Goal: Information Seeking & Learning: Learn about a topic

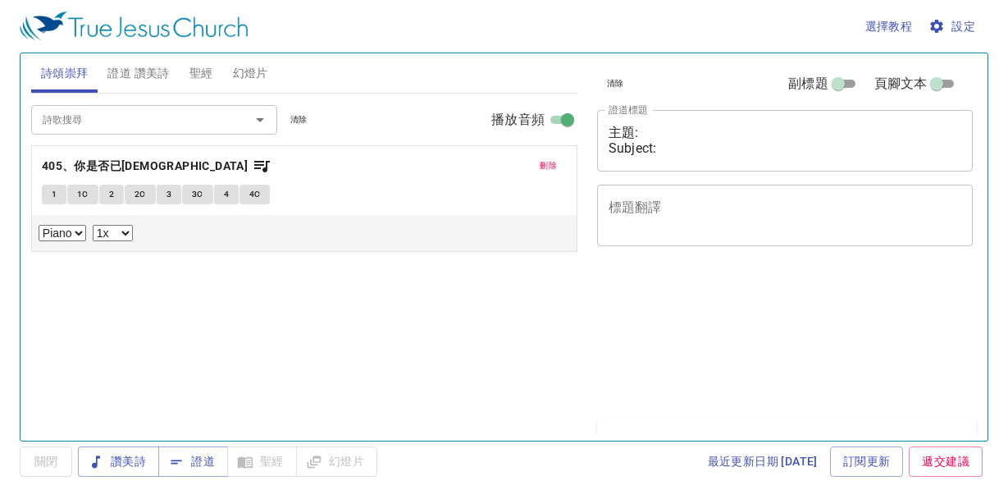
select select "1"
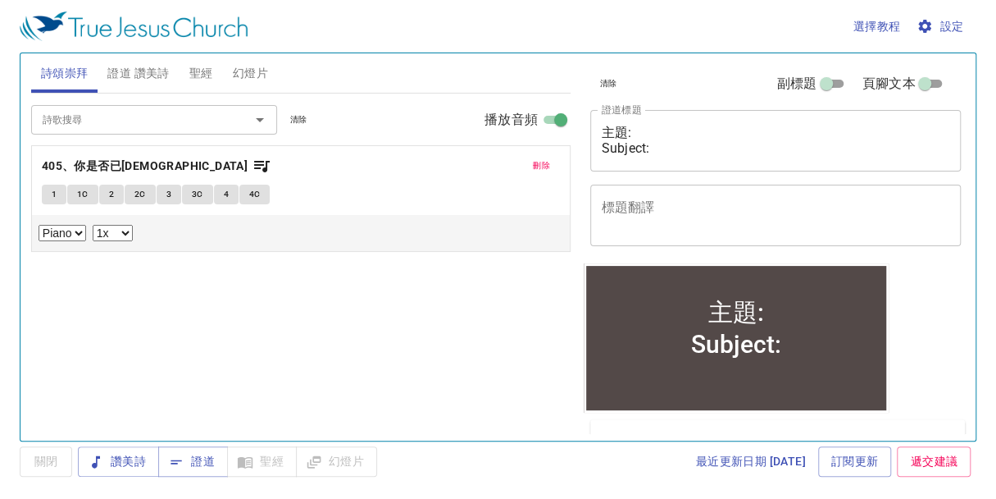
click at [203, 75] on span "聖經" at bounding box center [201, 73] width 24 height 21
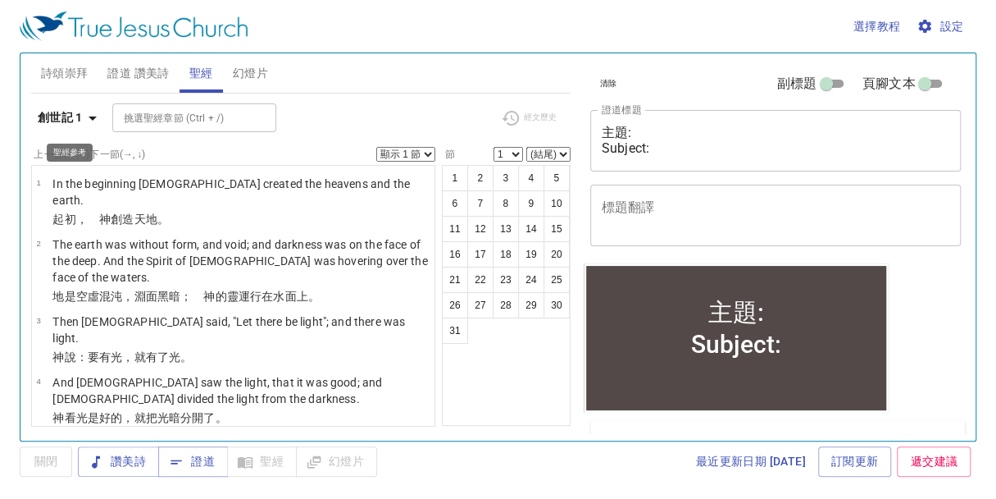
click at [94, 122] on icon "button" at bounding box center [93, 118] width 20 height 20
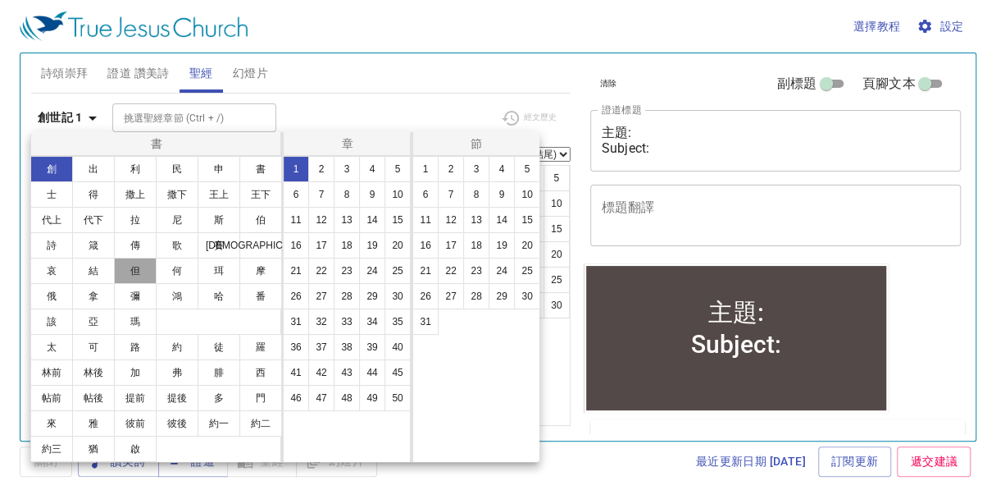
click at [139, 265] on button "但" at bounding box center [135, 270] width 43 height 26
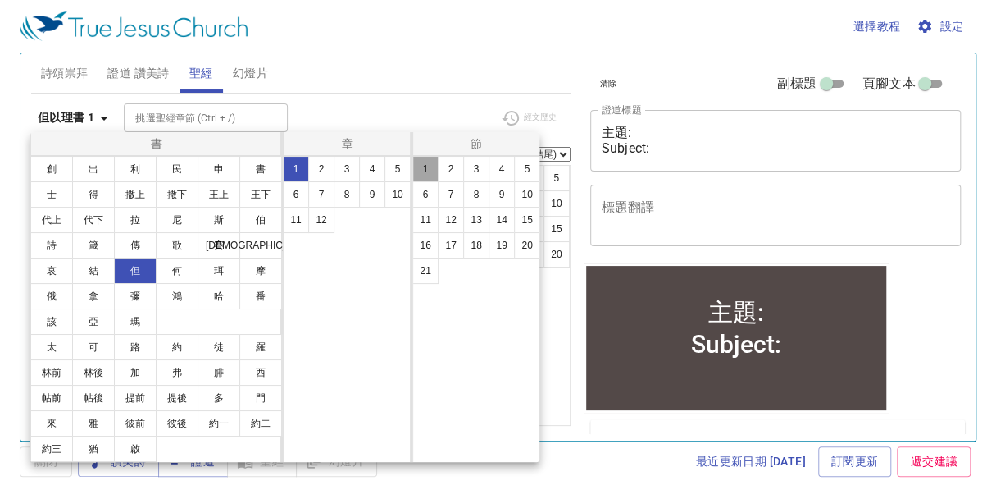
click at [425, 171] on button "1" at bounding box center [425, 169] width 26 height 26
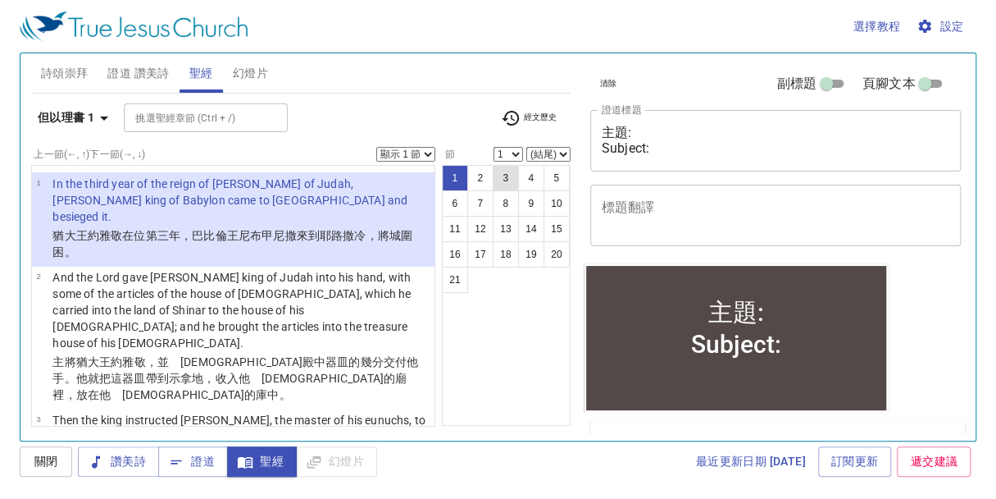
click at [510, 175] on button "3" at bounding box center [506, 178] width 26 height 26
select select "3"
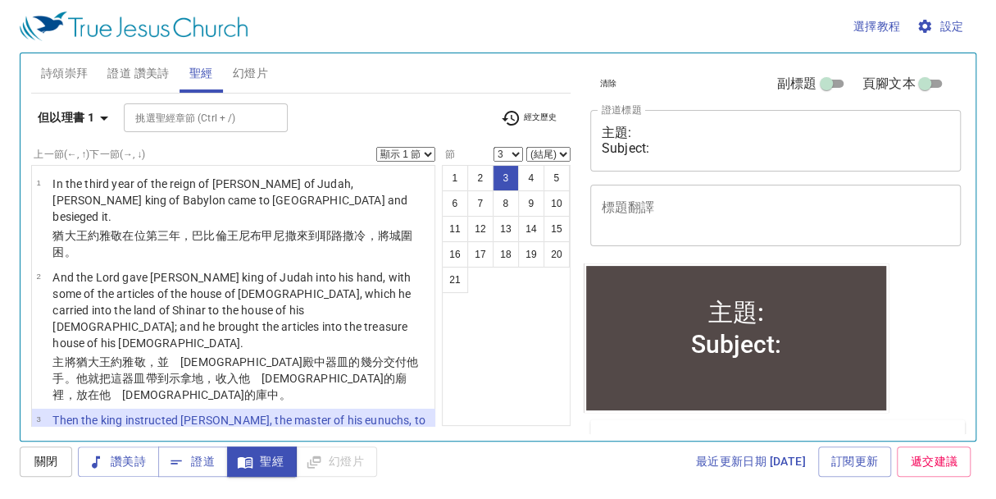
scroll to position [102, 0]
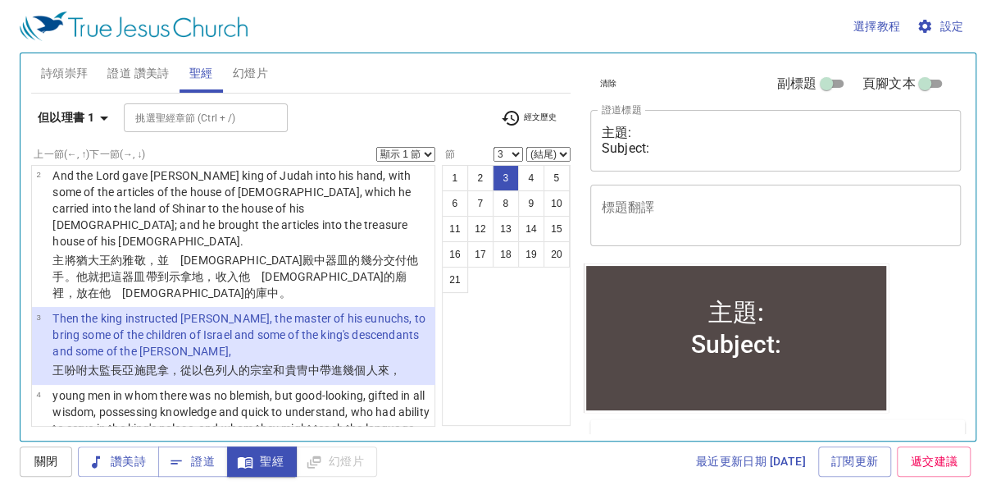
click at [428, 149] on select "顯示 1 節 顯示 2 節 顯示 3 節 顯示 4 節 顯示 5 節" at bounding box center [405, 154] width 59 height 15
select select "5"
click at [376, 147] on select "顯示 1 節 顯示 2 節 顯示 3 節 顯示 4 節 顯示 5 節" at bounding box center [405, 154] width 59 height 15
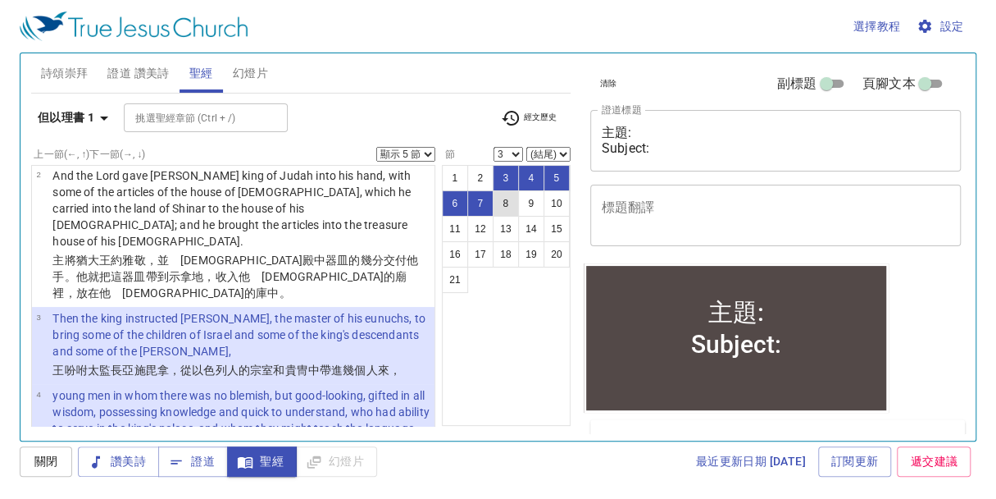
click at [504, 193] on button "8" at bounding box center [506, 203] width 26 height 26
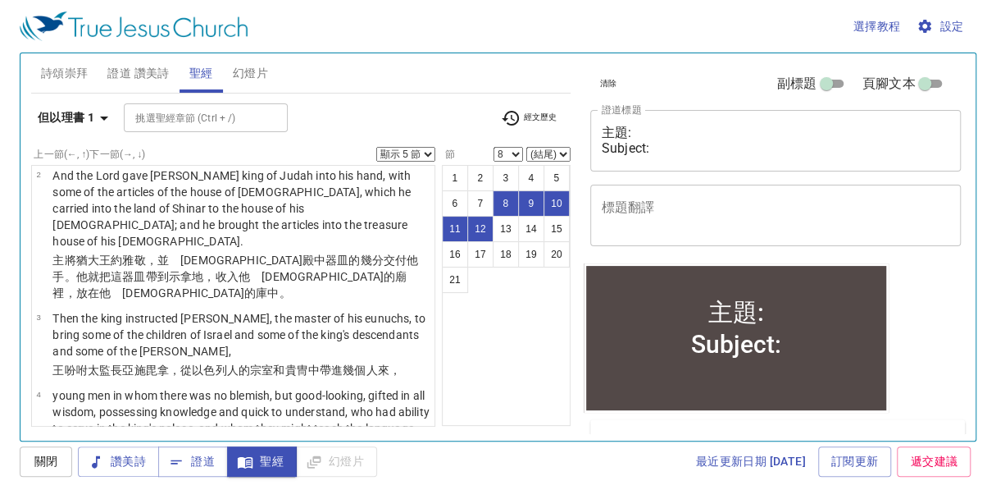
scroll to position [569, 0]
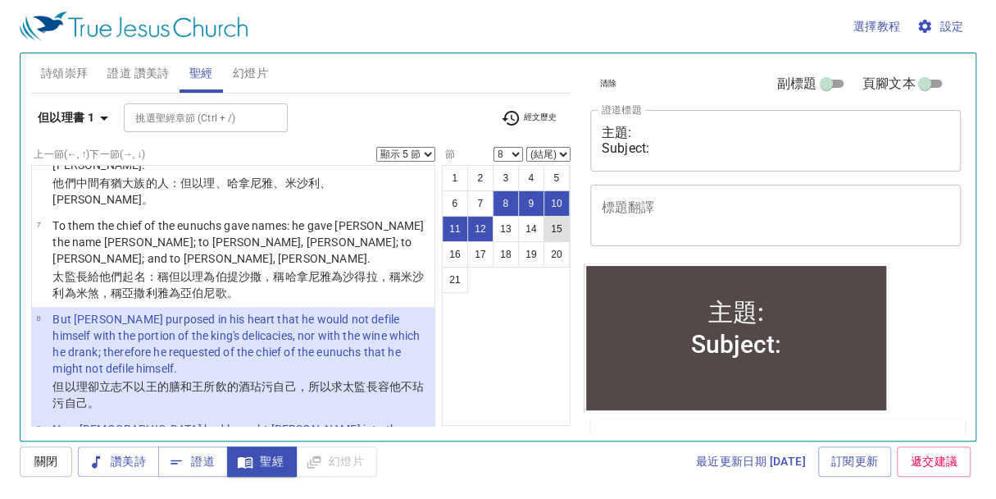
click at [554, 232] on button "15" at bounding box center [557, 229] width 26 height 26
select select "15"
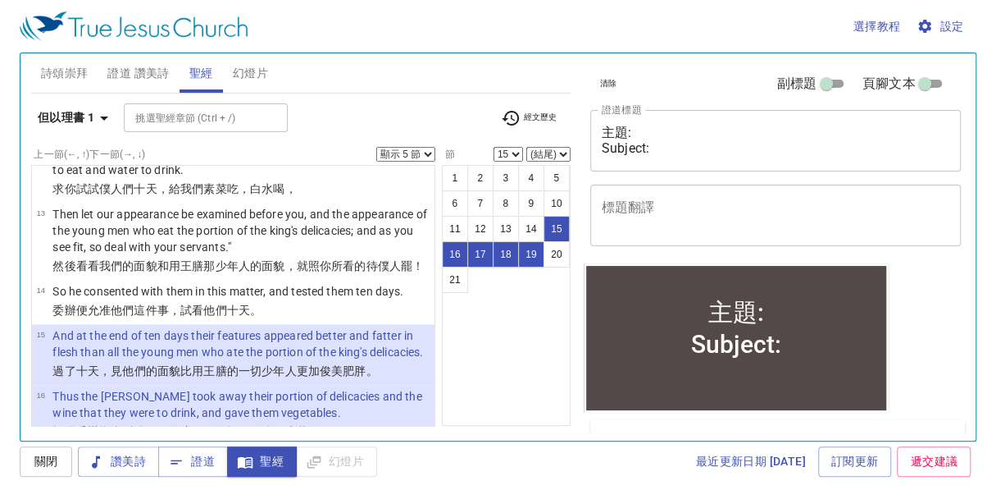
click at [431, 152] on select "顯示 1 節 顯示 2 節 顯示 3 節 顯示 4 節 顯示 5 節" at bounding box center [405, 154] width 59 height 15
select select "1"
click at [376, 147] on select "顯示 1 節 顯示 2 節 顯示 3 節 顯示 4 節 顯示 5 節" at bounding box center [405, 154] width 59 height 15
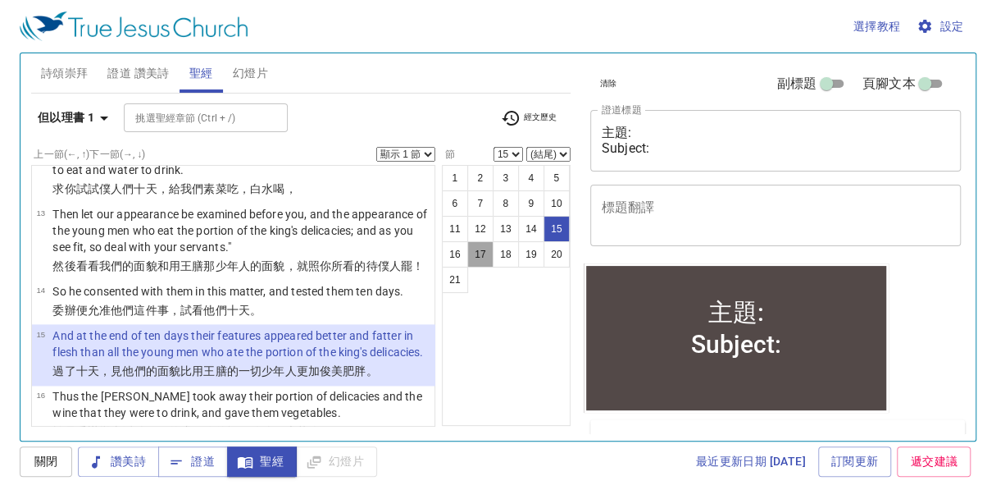
click at [477, 249] on button "17" at bounding box center [480, 254] width 26 height 26
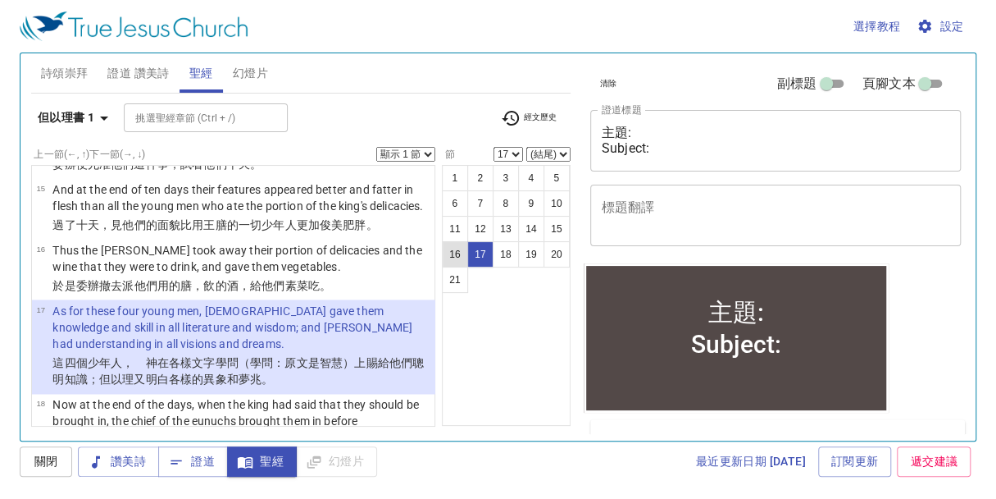
click at [448, 251] on button "16" at bounding box center [455, 254] width 26 height 26
select select "16"
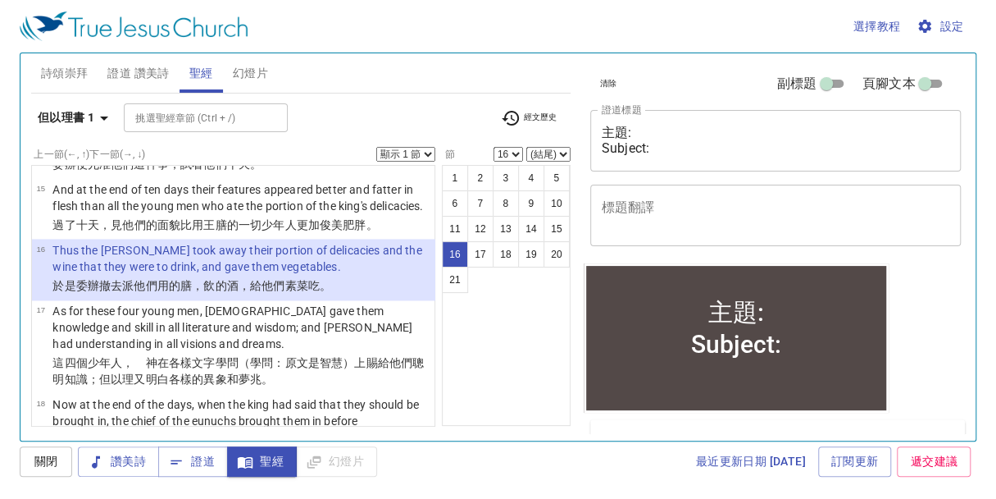
click at [426, 155] on select "顯示 1 節 顯示 2 節 顯示 3 節 顯示 4 節 顯示 5 節" at bounding box center [405, 154] width 59 height 15
click at [376, 147] on select "顯示 1 節 顯示 2 節 顯示 3 節 顯示 4 節 顯示 5 節" at bounding box center [405, 154] width 59 height 15
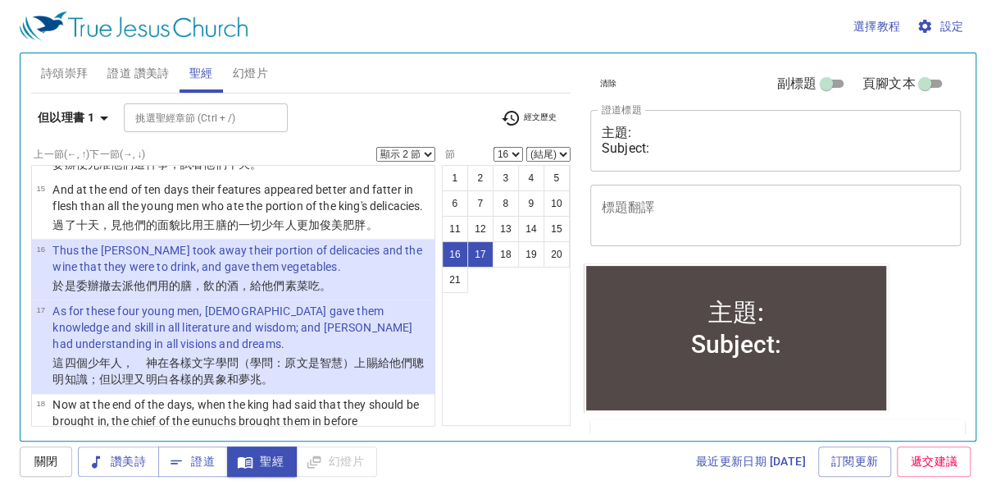
click at [427, 156] on select "顯示 1 節 顯示 2 節 顯示 3 節 顯示 4 節 顯示 5 節" at bounding box center [405, 154] width 59 height 15
click at [376, 147] on select "顯示 1 節 顯示 2 節 顯示 3 節 顯示 4 節 顯示 5 節" at bounding box center [405, 154] width 59 height 15
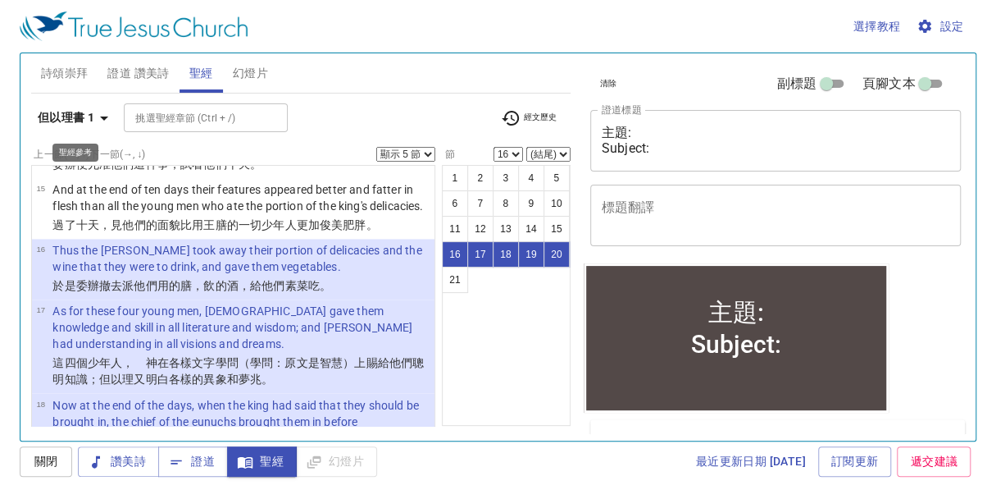
click at [105, 116] on icon "button" at bounding box center [104, 118] width 8 height 4
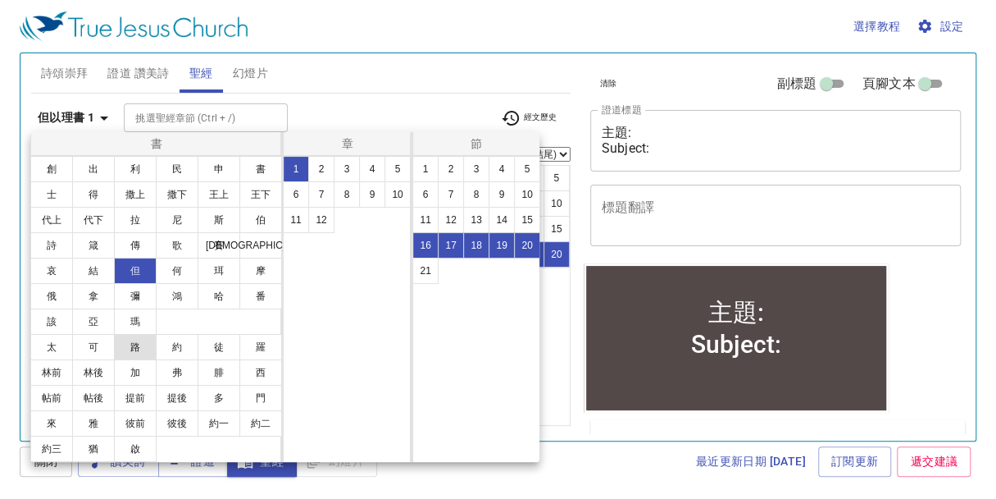
click at [133, 344] on button "路" at bounding box center [135, 347] width 43 height 26
select select "1"
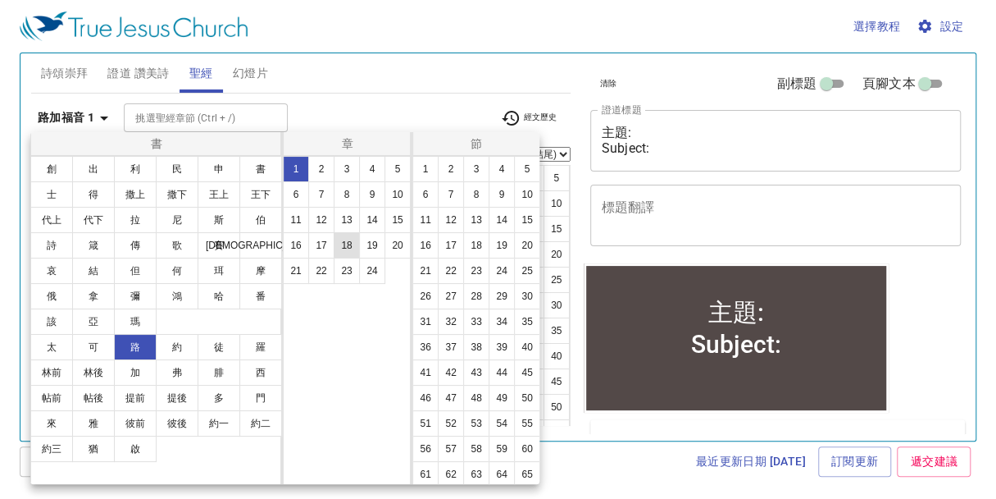
scroll to position [0, 0]
click at [297, 216] on button "11" at bounding box center [296, 220] width 26 height 26
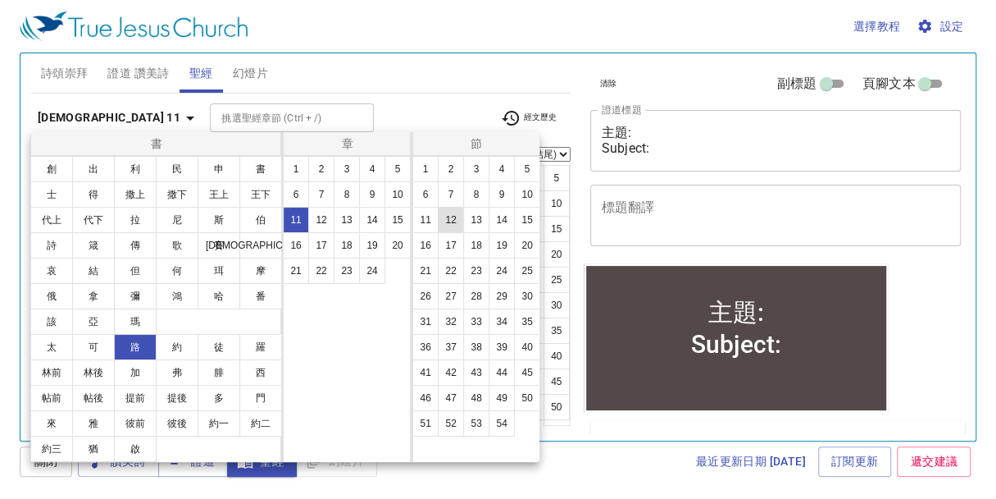
click at [464, 220] on button "12" at bounding box center [451, 220] width 26 height 26
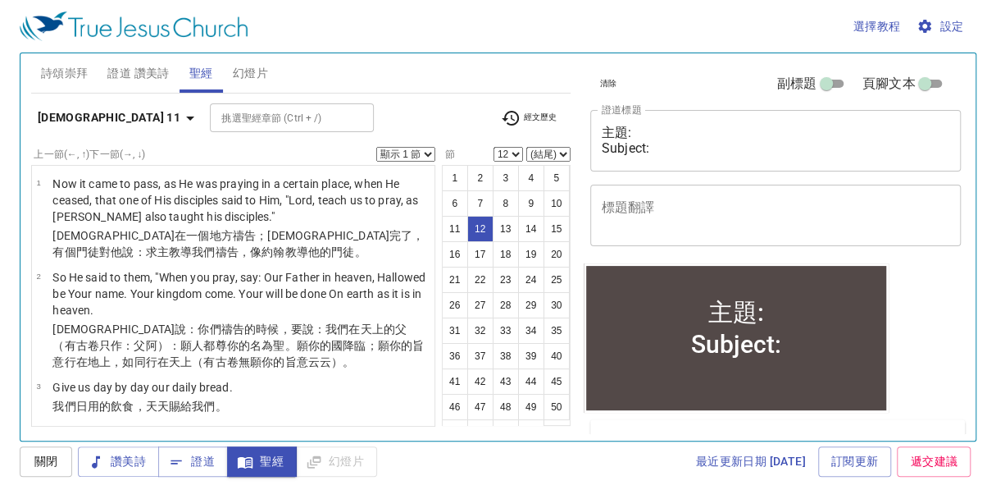
scroll to position [795, 0]
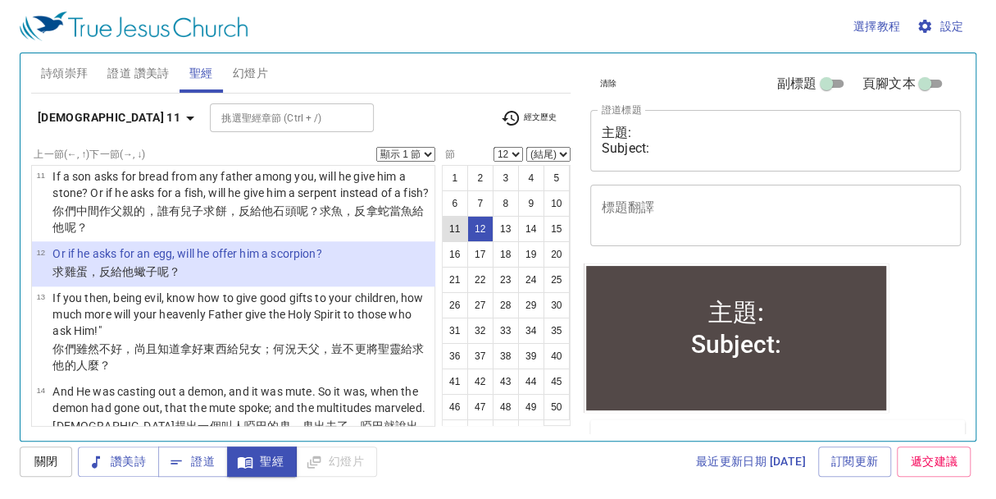
click at [468, 225] on button "11" at bounding box center [455, 229] width 26 height 26
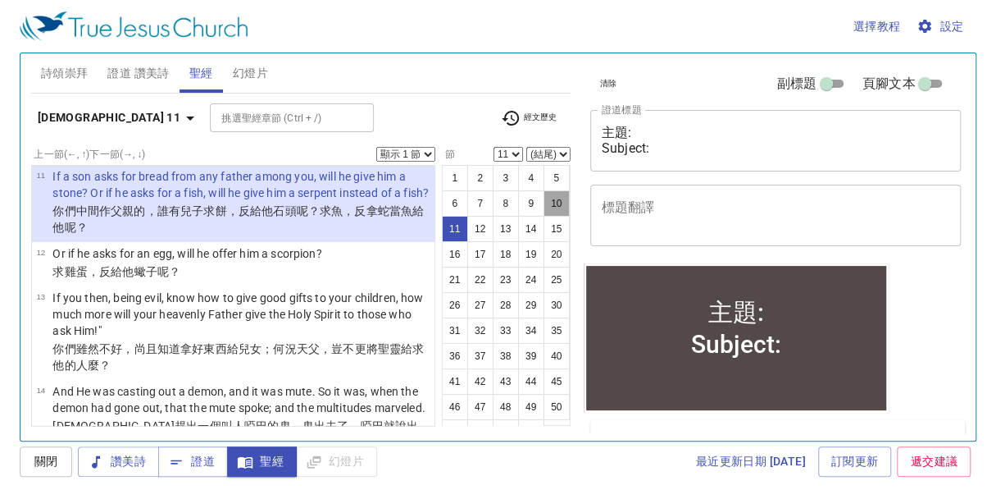
click at [544, 216] on button "10" at bounding box center [557, 203] width 26 height 26
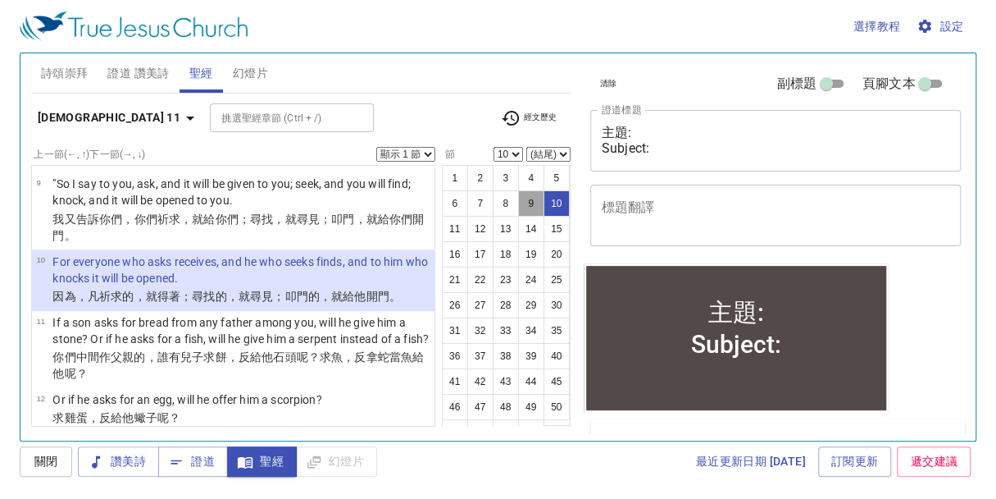
click at [518, 216] on button "9" at bounding box center [531, 203] width 26 height 26
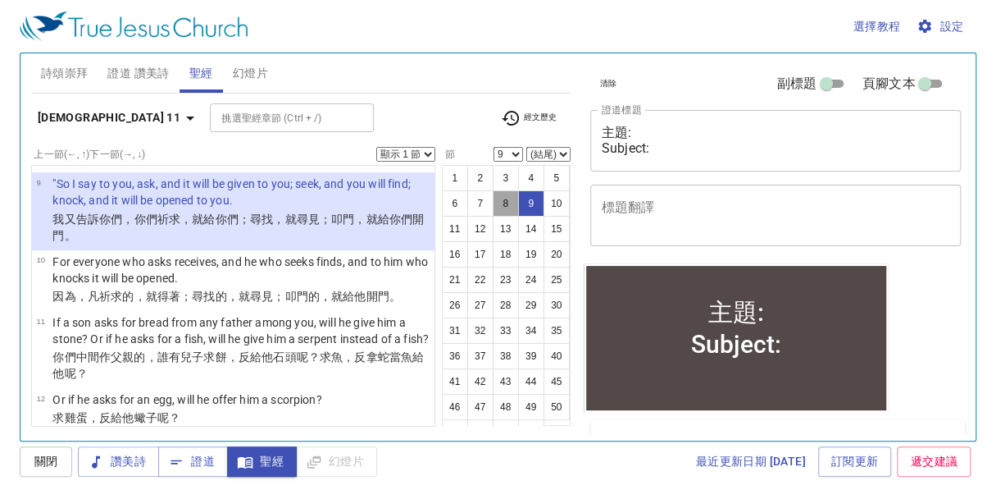
click at [519, 205] on button "8" at bounding box center [506, 203] width 26 height 26
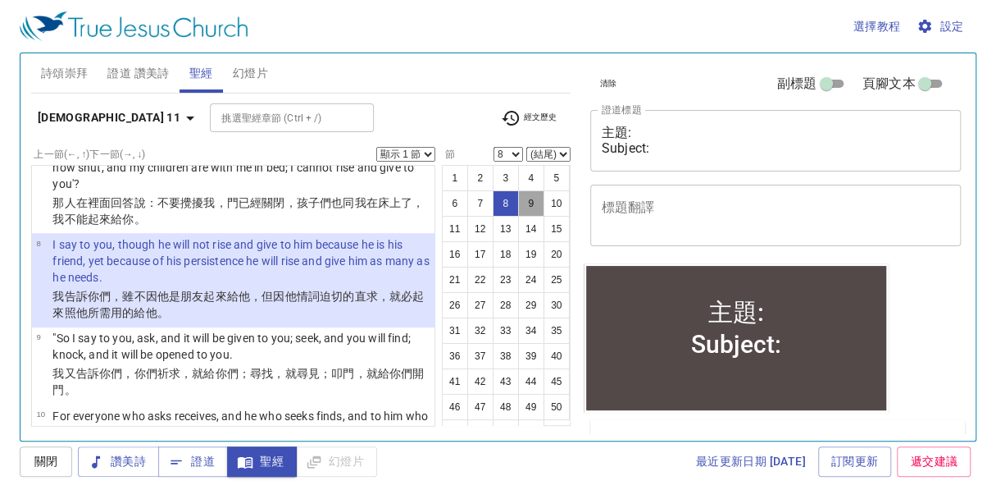
click at [518, 216] on button "9" at bounding box center [531, 203] width 26 height 26
select select "9"
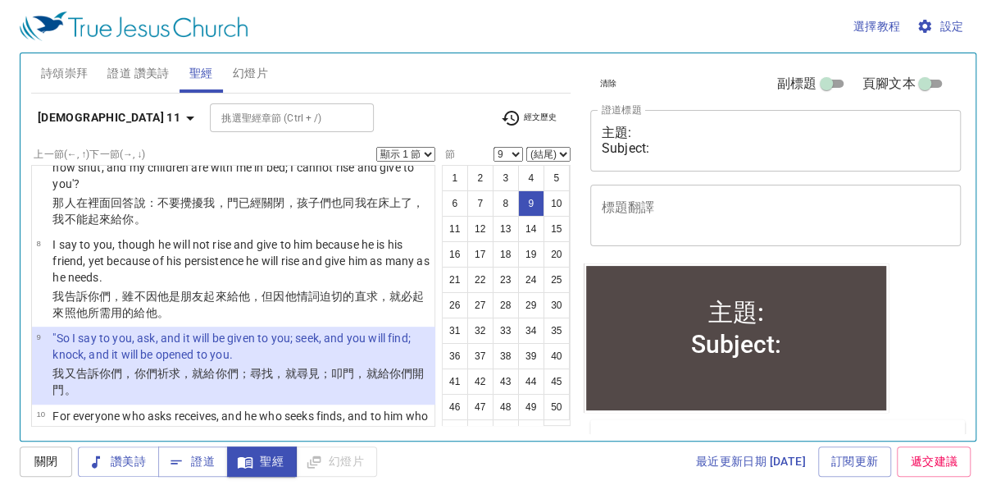
click at [429, 154] on select "顯示 1 節 顯示 2 節 顯示 3 節 顯示 4 節 顯示 5 節" at bounding box center [405, 154] width 59 height 15
click at [376, 147] on select "顯示 1 節 顯示 2 節 顯示 3 節 顯示 4 節 顯示 5 節" at bounding box center [405, 154] width 59 height 15
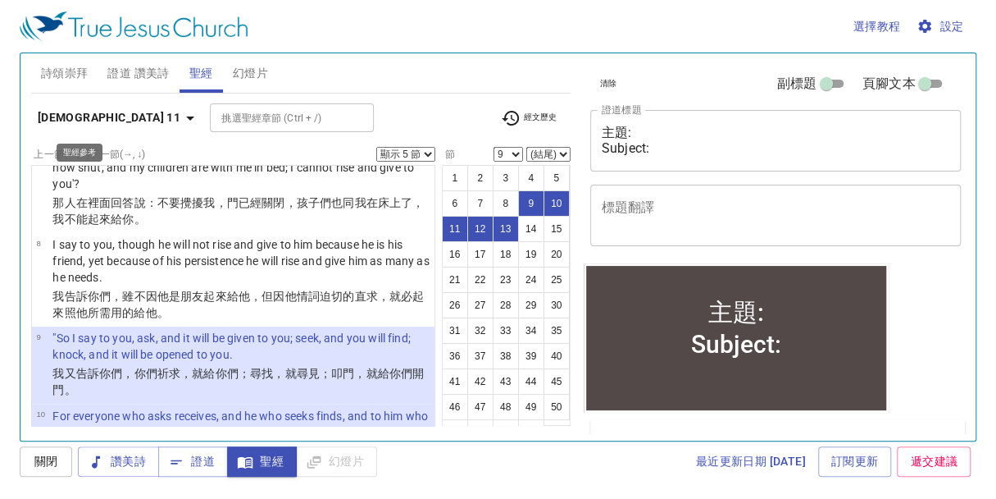
click at [180, 116] on icon "button" at bounding box center [190, 118] width 20 height 20
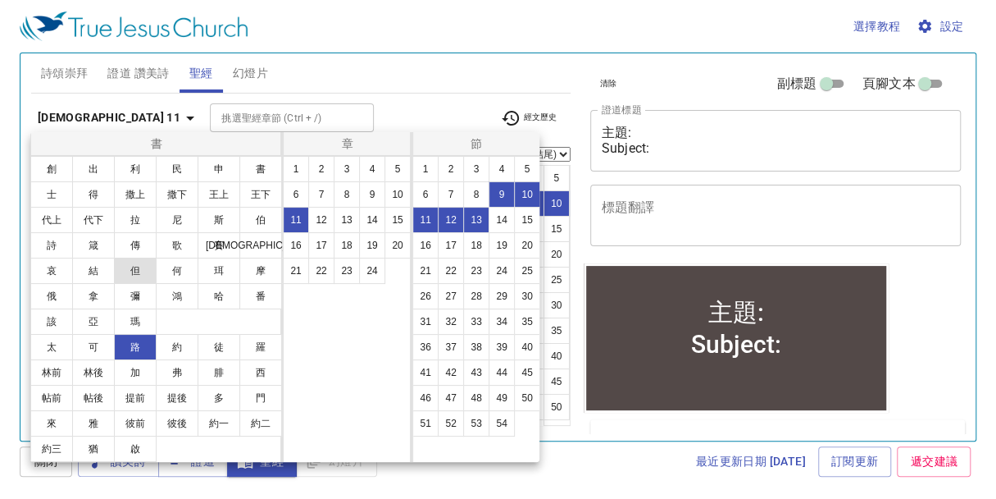
click at [140, 274] on button "但" at bounding box center [135, 270] width 43 height 26
select select "1"
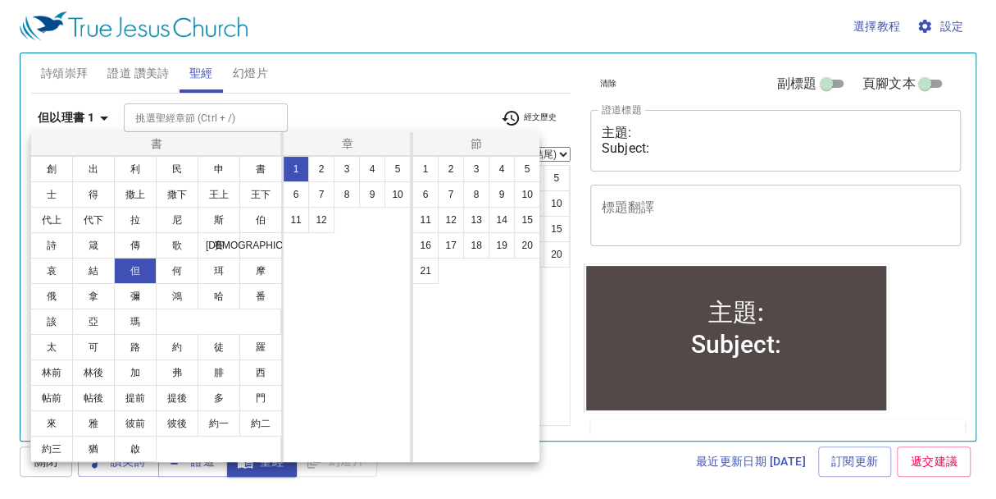
scroll to position [0, 0]
click at [318, 165] on button "2" at bounding box center [321, 169] width 26 height 26
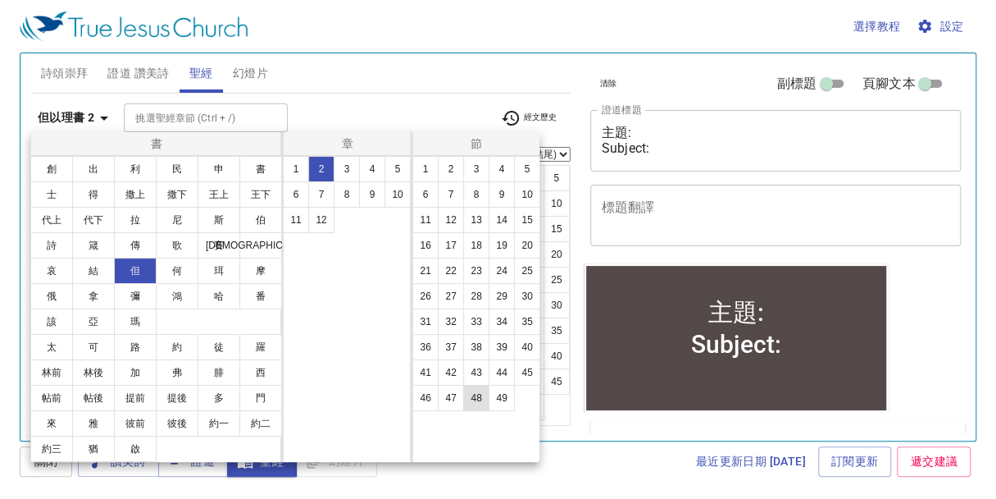
click at [481, 395] on button "48" at bounding box center [476, 398] width 26 height 26
select select "48"
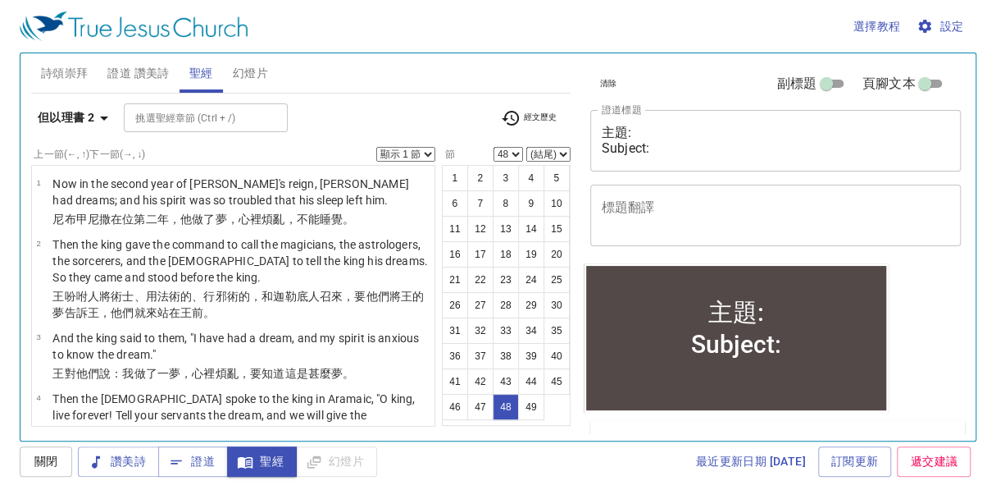
scroll to position [3924, 0]
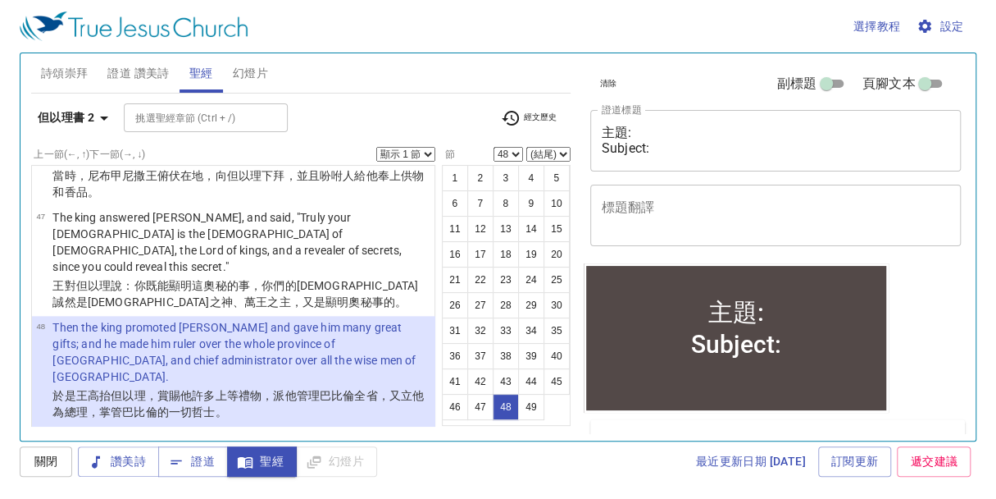
click at [430, 153] on select "顯示 1 節 顯示 2 節 顯示 3 節 顯示 4 節 顯示 5 節" at bounding box center [405, 154] width 59 height 15
click at [376, 147] on select "顯示 1 節 顯示 2 節 顯示 3 節 顯示 4 節 顯示 5 節" at bounding box center [405, 154] width 59 height 15
click at [107, 117] on icon "button" at bounding box center [104, 118] width 20 height 20
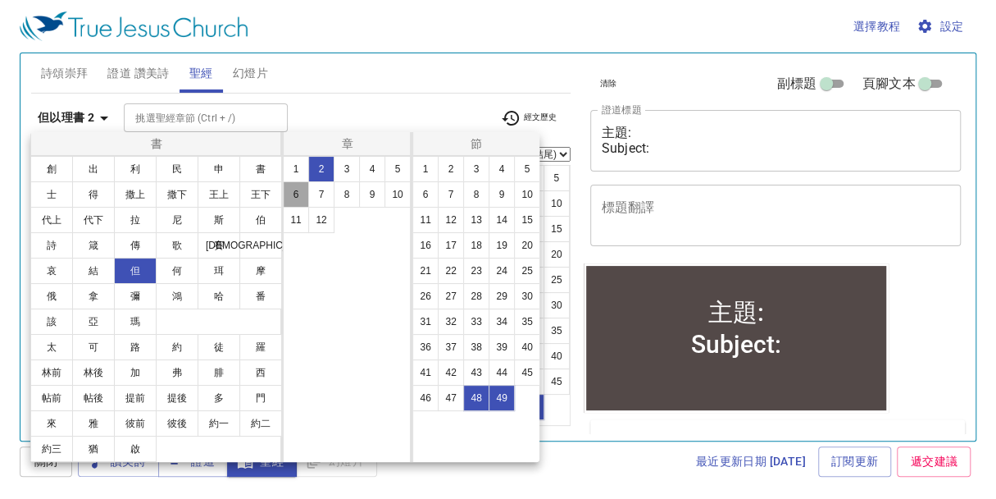
click at [289, 199] on button "6" at bounding box center [296, 194] width 26 height 26
select select "1"
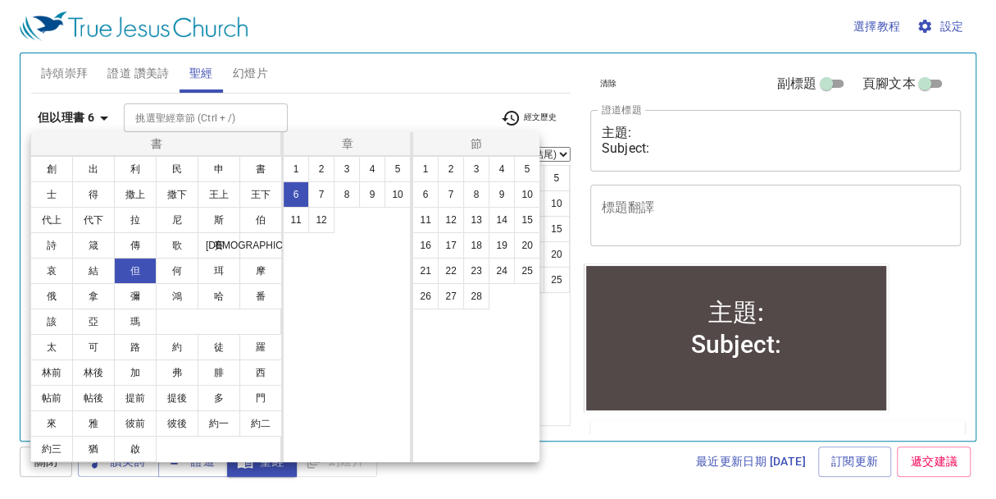
scroll to position [0, 0]
click at [426, 169] on button "1" at bounding box center [425, 169] width 26 height 26
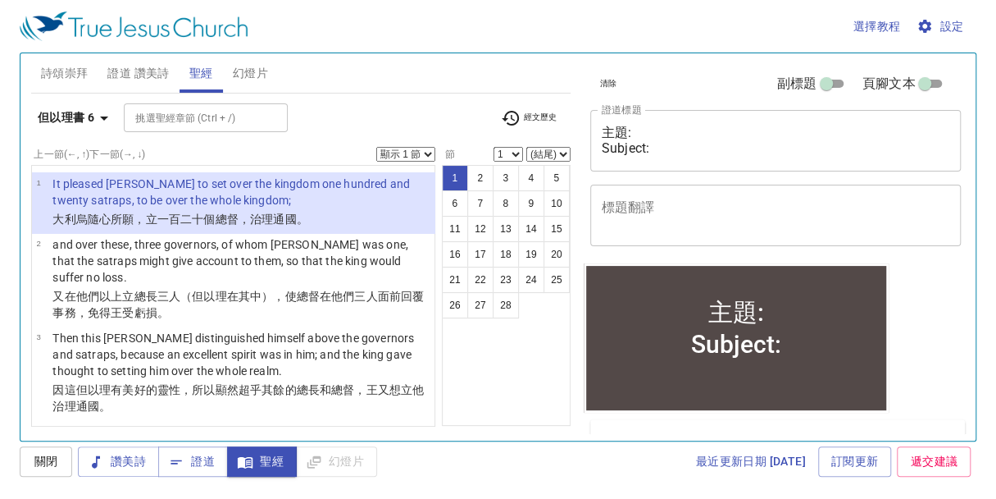
click at [428, 151] on select "顯示 1 節 顯示 2 節 顯示 3 節 顯示 4 節 顯示 5 節" at bounding box center [405, 154] width 59 height 15
select select "5"
click at [376, 147] on select "顯示 1 節 顯示 2 節 顯示 3 節 顯示 4 節 顯示 5 節" at bounding box center [405, 154] width 59 height 15
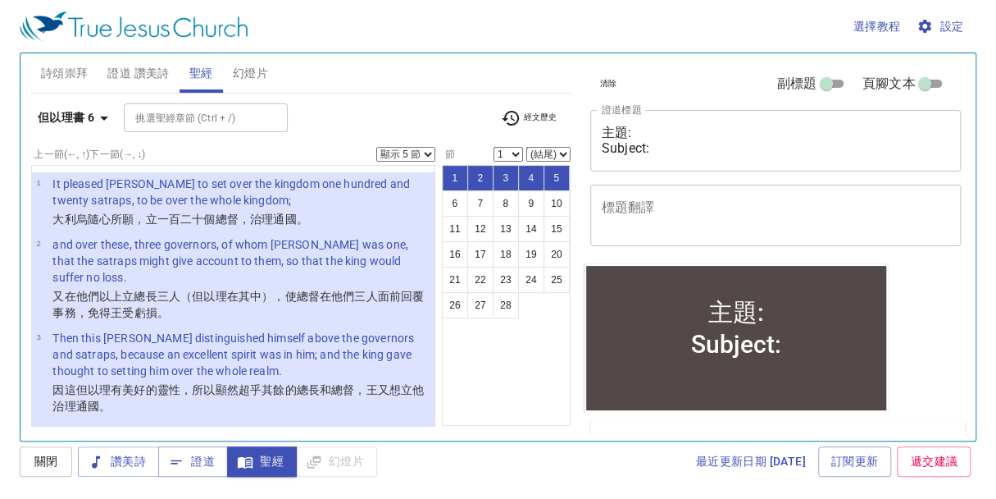
click at [526, 172] on button "4" at bounding box center [531, 178] width 26 height 26
select select "4"
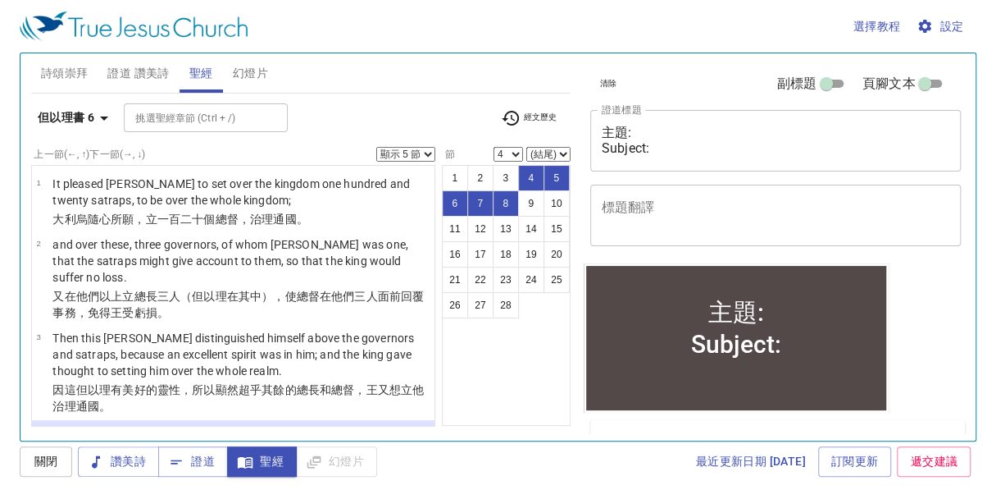
scroll to position [171, 0]
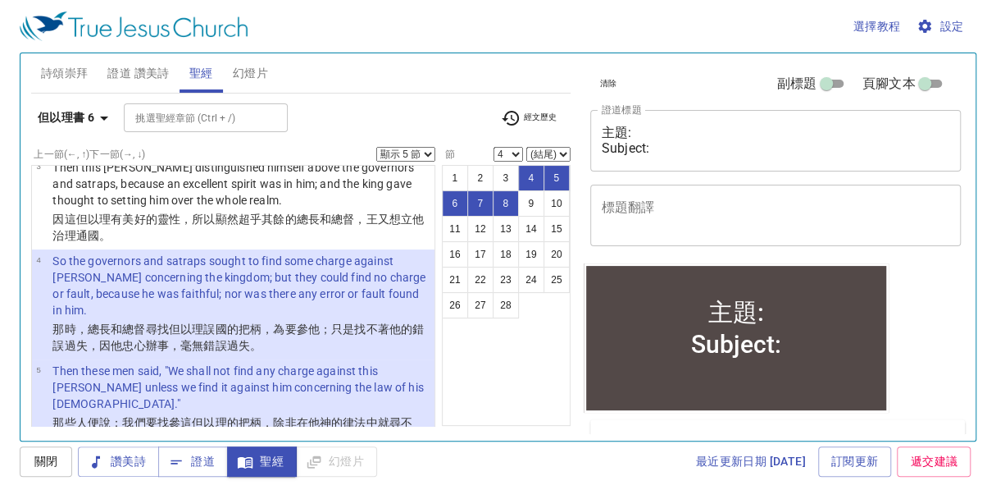
click at [422, 154] on select "顯示 1 節 顯示 2 節 顯示 3 節 顯示 4 節 顯示 5 節" at bounding box center [405, 154] width 59 height 15
click at [376, 147] on select "顯示 1 節 顯示 2 節 顯示 3 節 顯示 4 節 顯示 5 節" at bounding box center [405, 154] width 59 height 15
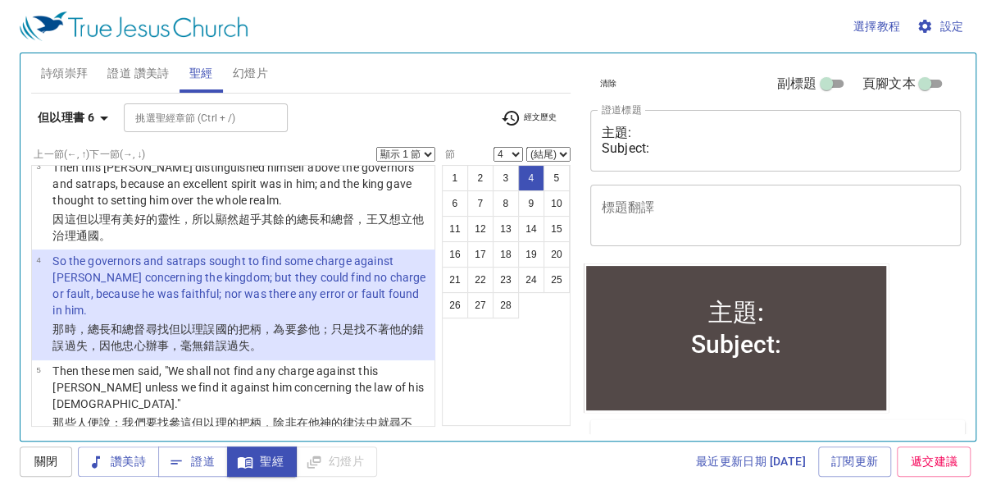
click at [423, 151] on select "顯示 1 節 顯示 2 節 顯示 3 節 顯示 4 節 顯示 5 節" at bounding box center [405, 154] width 59 height 15
click at [376, 147] on select "顯示 1 節 顯示 2 節 顯示 3 節 顯示 4 節 顯示 5 節" at bounding box center [405, 154] width 59 height 15
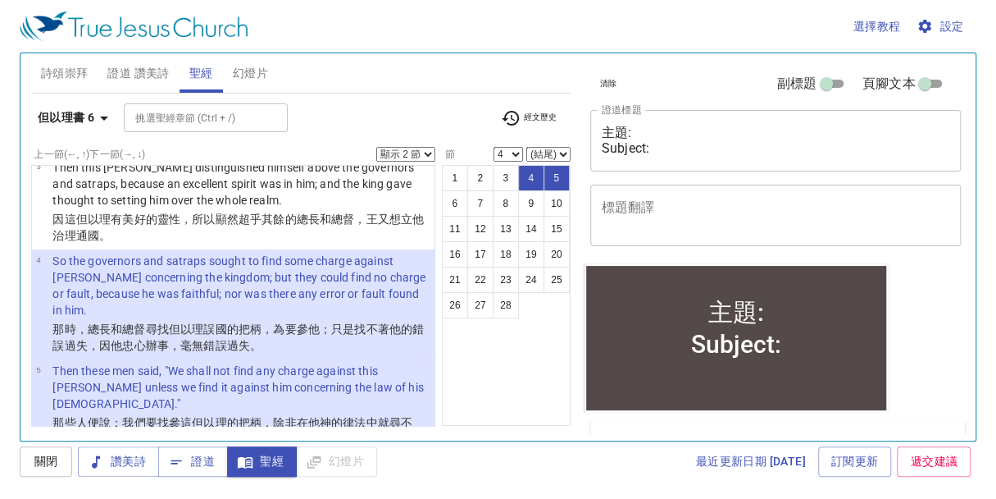
click at [426, 157] on select "顯示 1 節 顯示 2 節 顯示 3 節 顯示 4 節 顯示 5 節" at bounding box center [405, 154] width 59 height 15
click at [376, 147] on select "顯示 1 節 顯示 2 節 顯示 3 節 顯示 4 節 顯示 5 節" at bounding box center [405, 154] width 59 height 15
click at [426, 157] on select "顯示 1 節 顯示 2 節 顯示 3 節 顯示 4 節 顯示 5 節" at bounding box center [405, 154] width 59 height 15
click at [376, 147] on select "顯示 1 節 顯示 2 節 顯示 3 節 顯示 4 節 顯示 5 節" at bounding box center [405, 154] width 59 height 15
click at [429, 154] on select "顯示 1 節 顯示 2 節 顯示 3 節 顯示 4 節 顯示 5 節" at bounding box center [405, 154] width 59 height 15
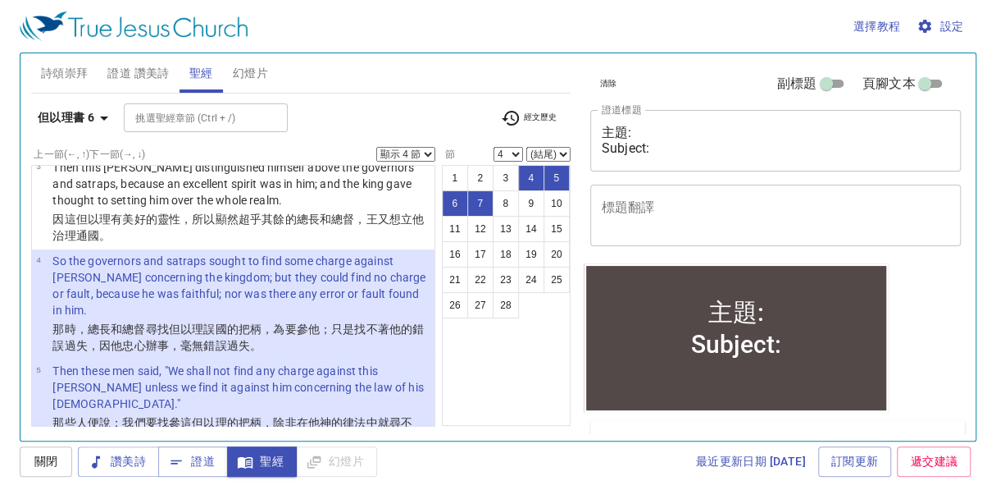
select select "5"
click at [376, 147] on select "顯示 1 節 顯示 2 節 顯示 3 節 顯示 4 節 顯示 5 節" at bounding box center [405, 154] width 59 height 15
click at [564, 202] on button "10" at bounding box center [557, 203] width 26 height 26
select select "10"
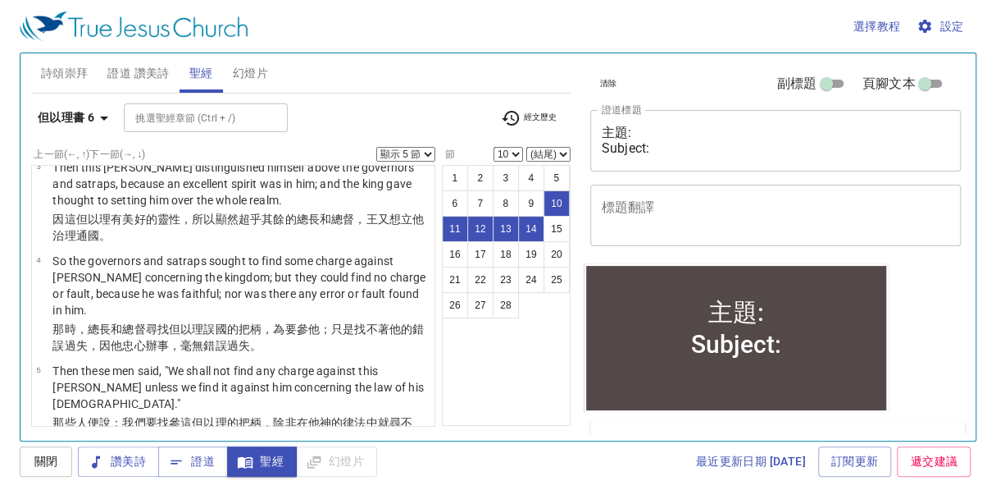
scroll to position [690, 0]
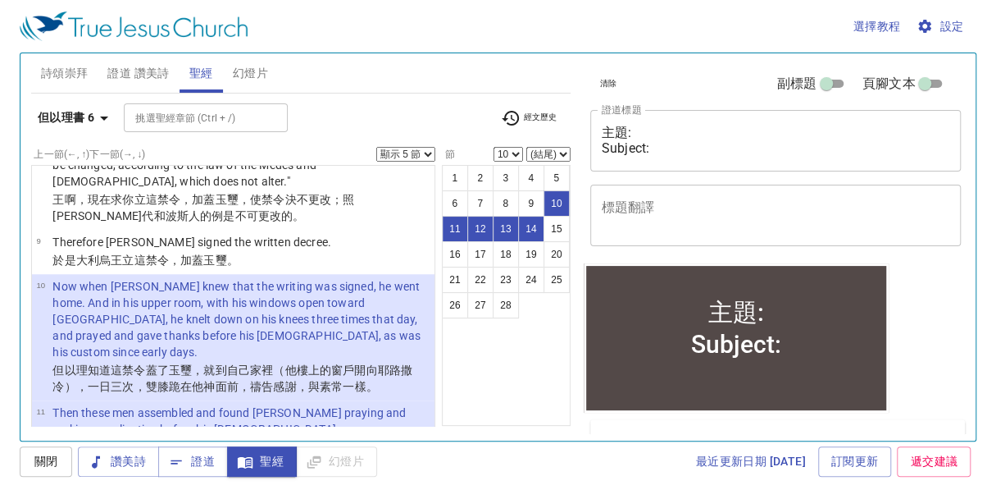
click at [422, 154] on select "顯示 1 節 顯示 2 節 顯示 3 節 顯示 4 節 顯示 5 節" at bounding box center [405, 154] width 59 height 15
select select "1"
click at [376, 147] on select "顯示 1 節 顯示 2 節 顯示 3 節 顯示 4 節 顯示 5 節" at bounding box center [405, 154] width 59 height 15
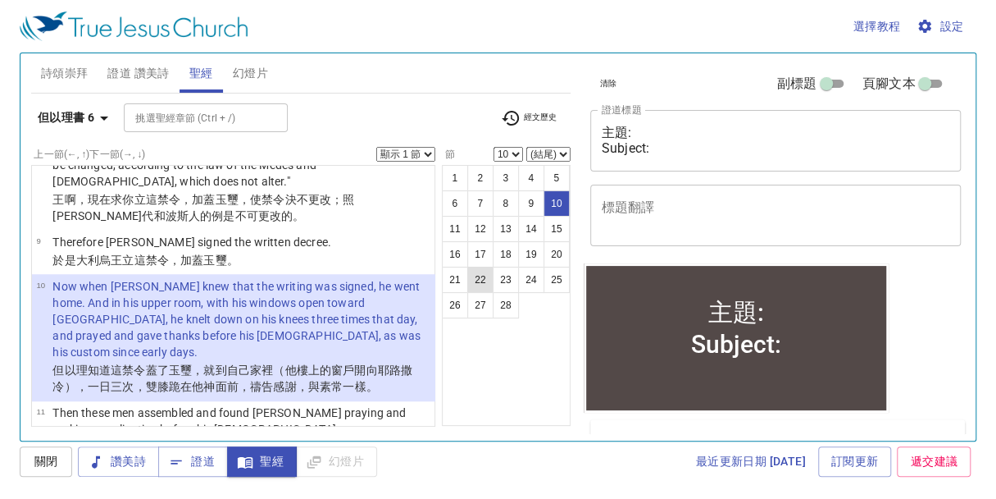
click at [481, 279] on button "22" at bounding box center [480, 280] width 26 height 26
select select "22"
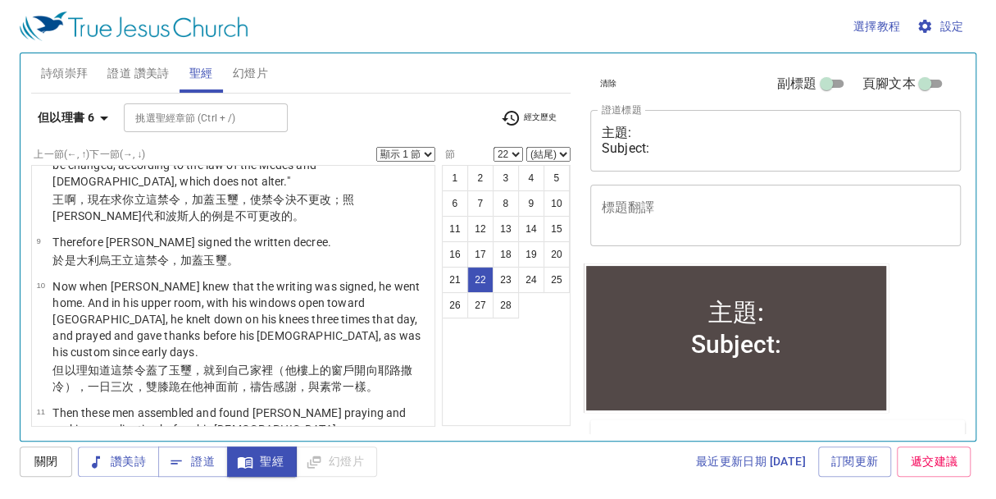
scroll to position [1755, 0]
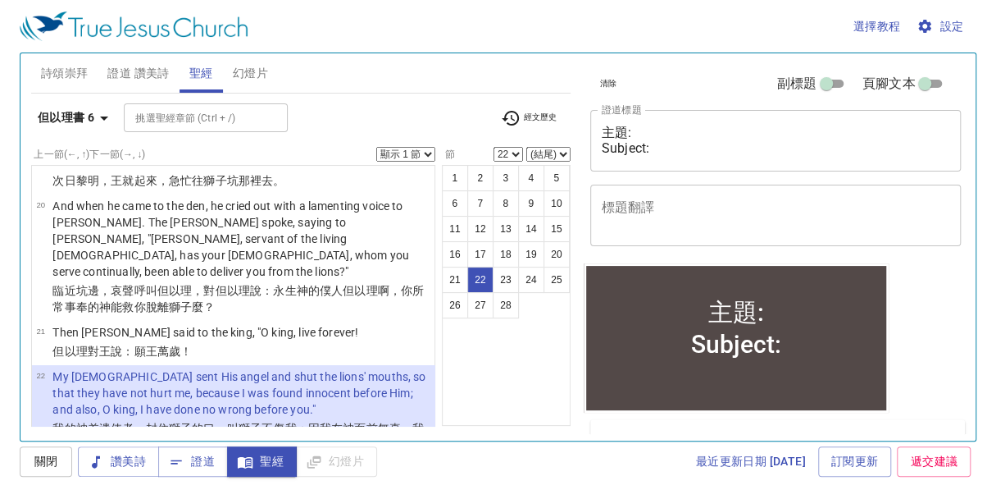
click at [426, 155] on select "顯示 1 節 顯示 2 節 顯示 3 節 顯示 4 節 顯示 5 節" at bounding box center [405, 154] width 59 height 15
select select "5"
click at [376, 147] on select "顯示 1 節 顯示 2 節 顯示 3 節 顯示 4 節 顯示 5 節" at bounding box center [405, 154] width 59 height 15
click at [457, 274] on button "21" at bounding box center [455, 280] width 26 height 26
select select "21"
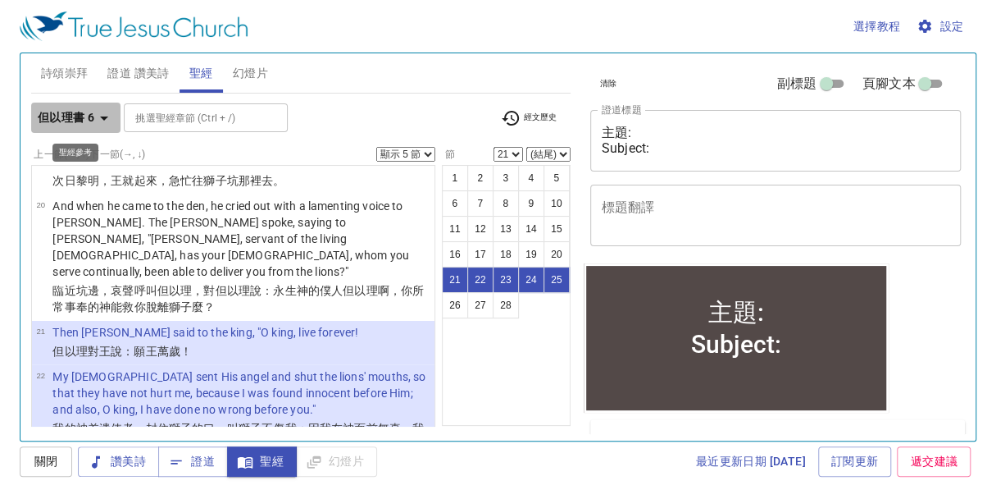
click at [108, 115] on icon "button" at bounding box center [104, 118] width 20 height 20
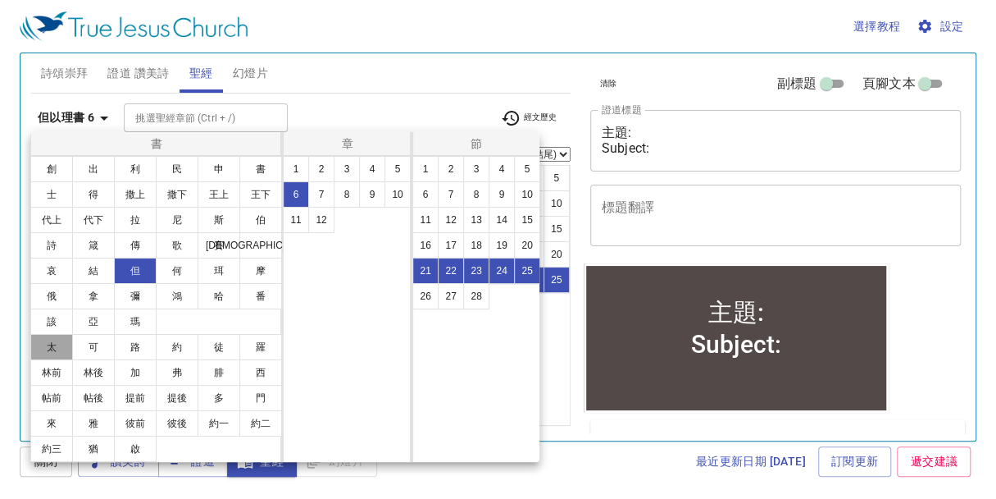
click at [49, 339] on button "太" at bounding box center [51, 347] width 43 height 26
select select "1"
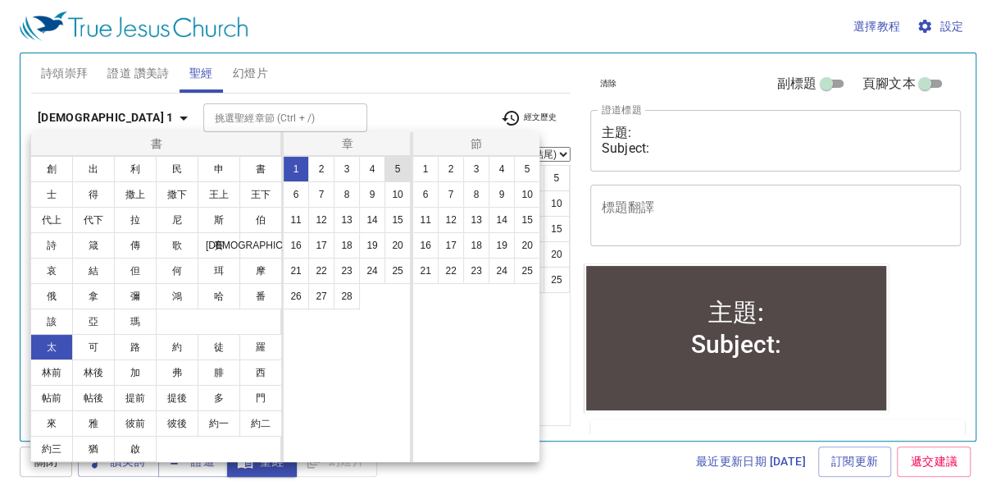
click at [395, 166] on button "5" at bounding box center [398, 169] width 26 height 26
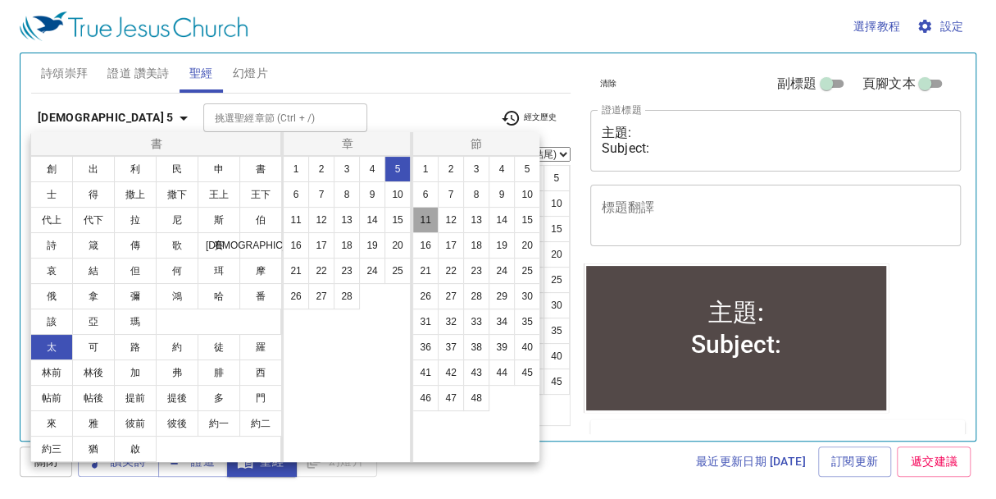
click at [425, 219] on button "11" at bounding box center [425, 220] width 26 height 26
select select "11"
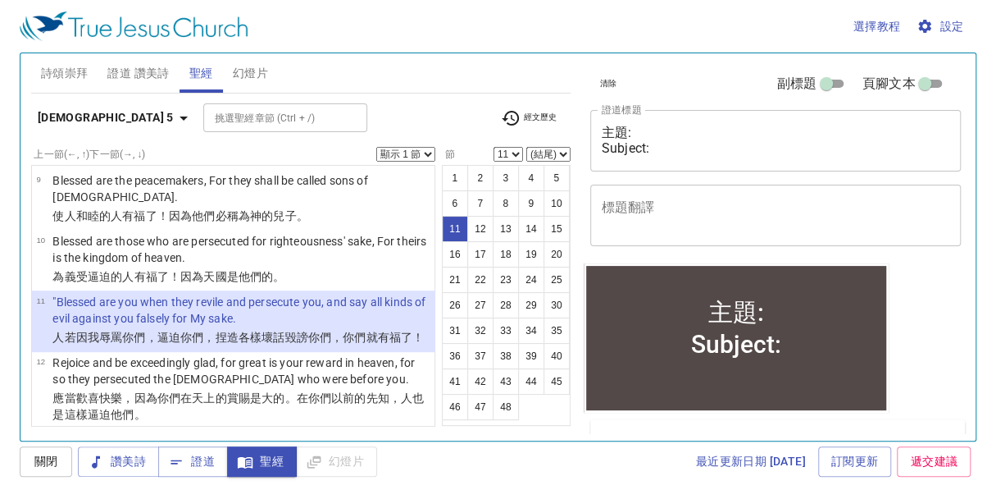
click at [426, 150] on select "顯示 1 節 顯示 2 節 顯示 3 節 顯示 4 節 顯示 5 節" at bounding box center [405, 154] width 59 height 15
click at [376, 147] on select "顯示 1 節 顯示 2 節 顯示 3 節 顯示 4 節 顯示 5 節" at bounding box center [405, 154] width 59 height 15
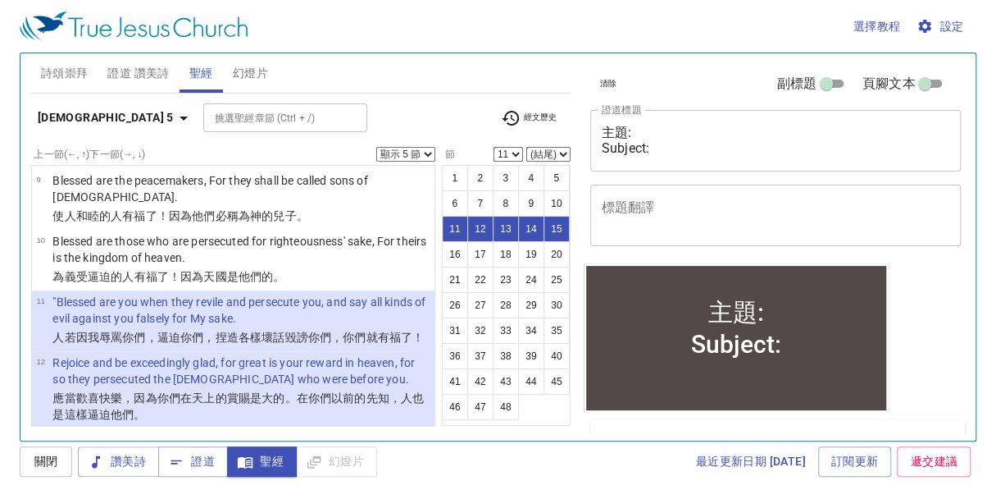
click at [426, 151] on select "顯示 1 節 顯示 2 節 顯示 3 節 顯示 4 節 顯示 5 節" at bounding box center [405, 154] width 59 height 15
click at [376, 147] on select "顯示 1 節 顯示 2 節 顯示 3 節 顯示 4 節 顯示 5 節" at bounding box center [405, 154] width 59 height 15
click at [174, 120] on icon "button" at bounding box center [184, 118] width 20 height 20
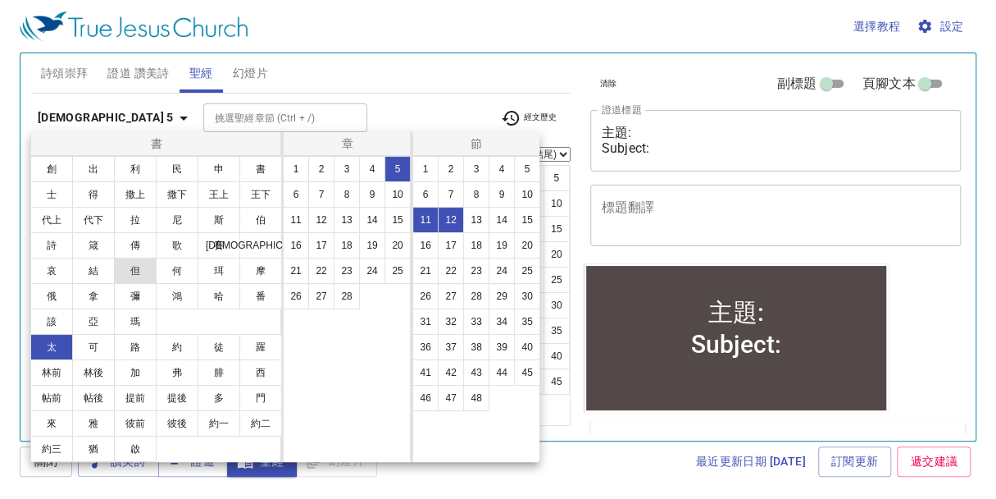
click at [138, 270] on button "但" at bounding box center [135, 270] width 43 height 26
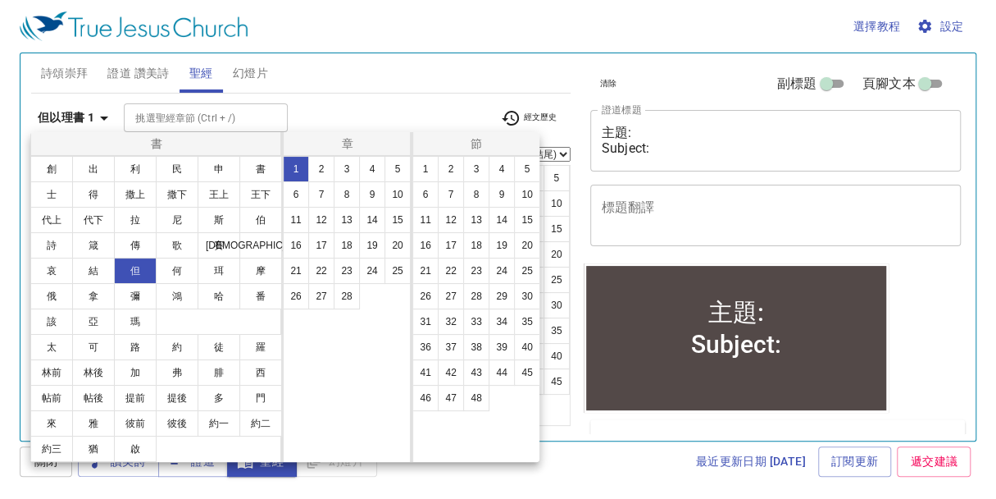
select select "1"
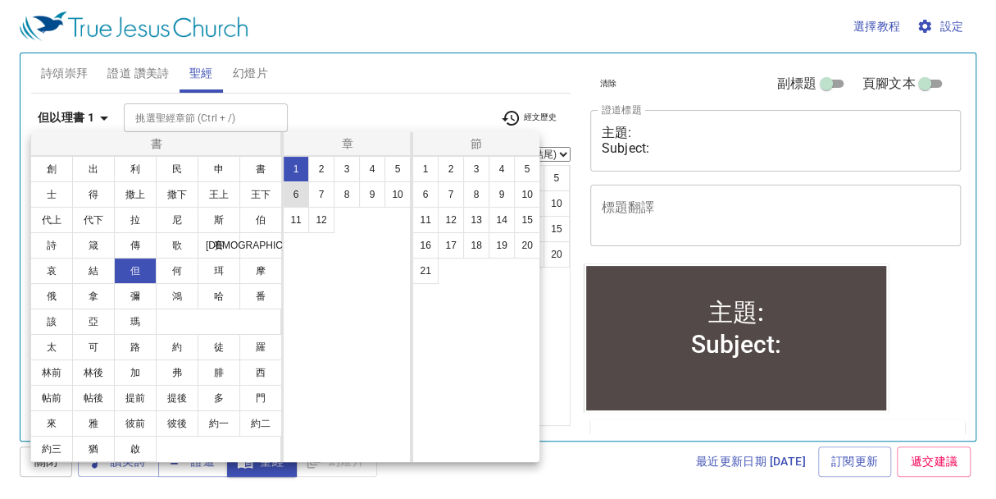
click at [294, 196] on button "6" at bounding box center [296, 194] width 26 height 26
click at [452, 269] on button "22" at bounding box center [451, 270] width 26 height 26
select select "22"
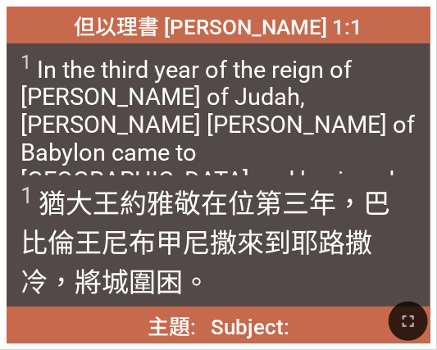
click at [2, 349] on div at bounding box center [218, 322] width 437 height 57
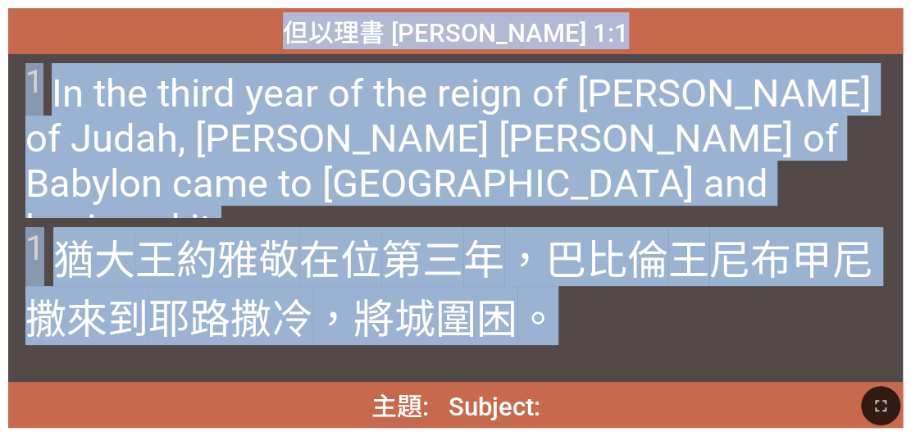
drag, startPoint x: 348, startPoint y: 30, endPoint x: 531, endPoint y: 349, distance: 368.4
click at [436, 349] on div "但以理書 Daniel 1:1 但以理書 Daniel 1:1 1 In the third year of the reign of Jehoiakim k…" at bounding box center [455, 218] width 895 height 420
copy div "但以理書 Daniel 1:1 但以理書 Daniel 1:1 1 In the third year of the reign of Jehoiakim k…"
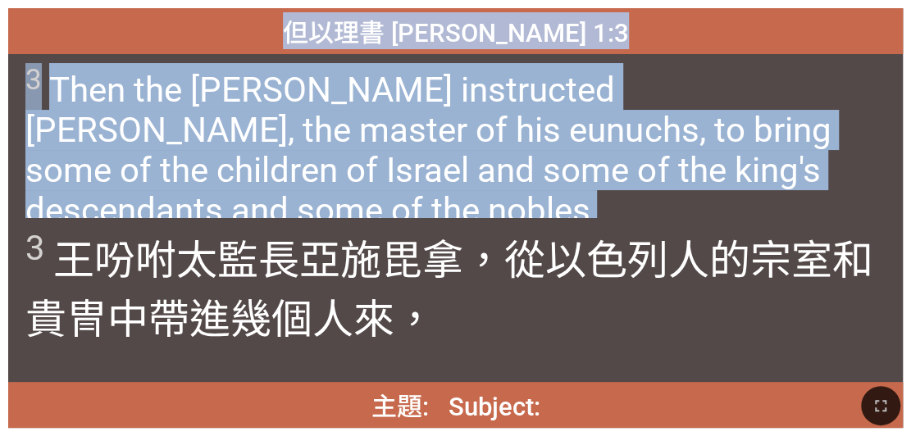
click at [436, 101] on span "3 Then the king instructed Ashpenaz, the master of his eunuchs, to bring some o…" at bounding box center [454, 146] width 859 height 167
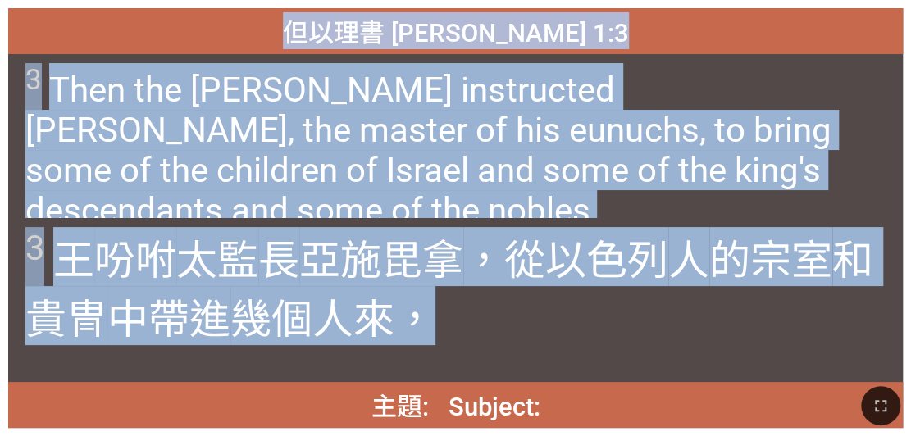
drag, startPoint x: 348, startPoint y: 34, endPoint x: 436, endPoint y: 325, distance: 304.3
click at [436, 325] on div "但以理書 Daniel 1:3 但以理書 Daniel 1:3 3 Then the king instructed Ashpenaz, the master…" at bounding box center [455, 218] width 895 height 420
copy div "但以理書 Daniel 1:3 但以理書 Daniel 1:3 3 Then the king instructed Ashpenaz, the master…"
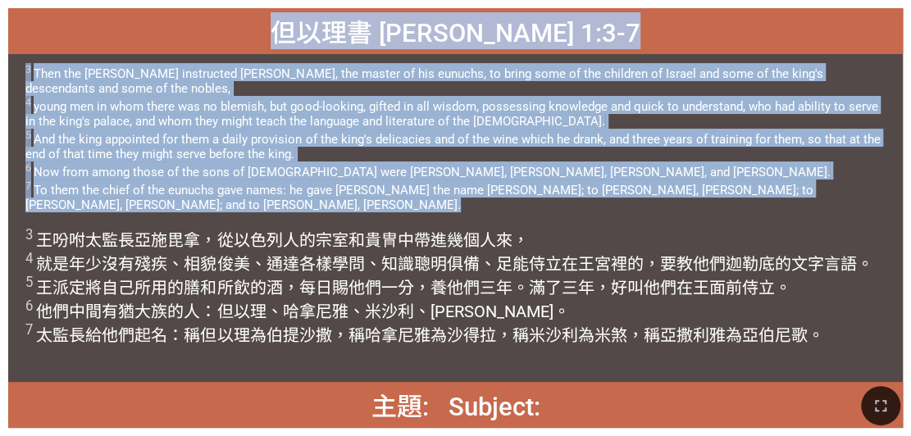
click at [436, 139] on span "3 Then the king instructed Ashpenaz, the master of his eunuchs, to bring some o…" at bounding box center [454, 137] width 859 height 149
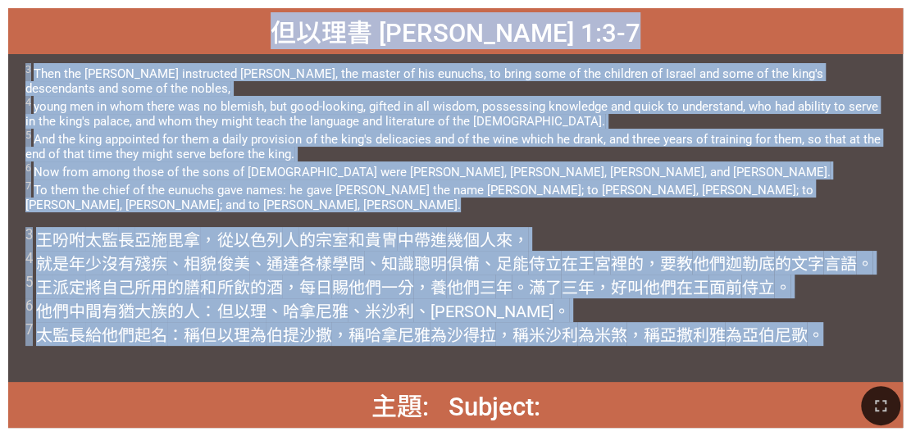
drag, startPoint x: 833, startPoint y: 298, endPoint x: 338, endPoint y: 32, distance: 562.5
click at [338, 32] on div "但以理書 Daniel 1:3-7 但以理書 Daniel 1:3-7 3 Then the king instructed Ashpenaz, the ma…" at bounding box center [455, 218] width 895 height 420
copy div "但以理書 Daniel 1:3-7 但以理書 Daniel 1:3-7 3 Then the king instructed Ashpenaz, the ma…"
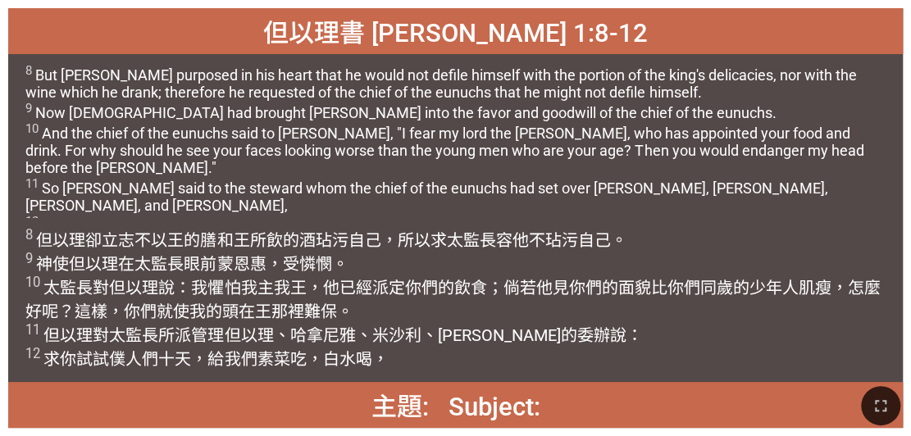
click at [317, 47] on div "但以理書 Daniel 1:8-12" at bounding box center [455, 31] width 895 height 46
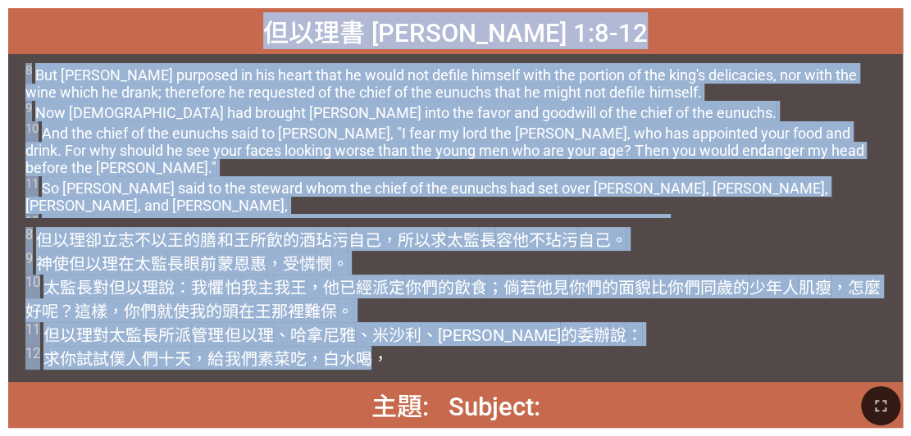
drag, startPoint x: 328, startPoint y: 30, endPoint x: 374, endPoint y: 367, distance: 340.2
click at [374, 349] on div "但以理書 Daniel 1:8-12 但以理書 Daniel 1:8-12 8 But Daniel purposed in his heart that h…" at bounding box center [455, 218] width 895 height 420
copy div "但以理書 Daniel 1:8-12 但以理書 Daniel 1:8-12 8 But Daniel purposed in his heart that h…"
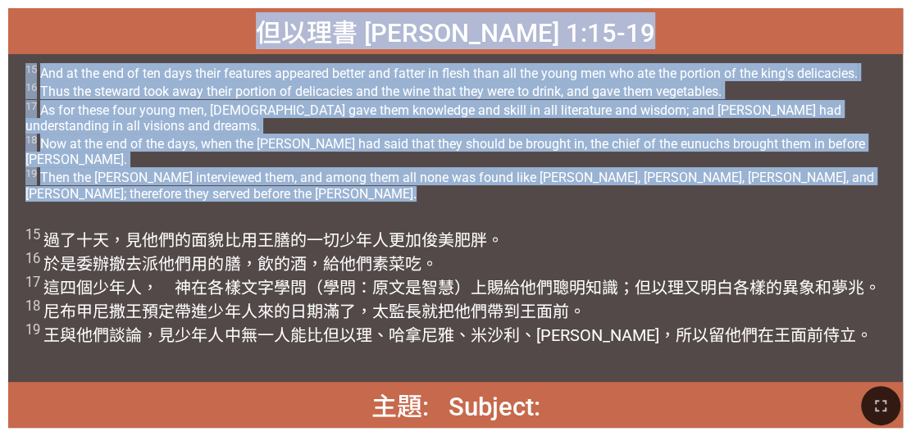
click at [21, 189] on div "15 And at the end of ten days their features appeared better and fatter in fles…" at bounding box center [455, 136] width 895 height 164
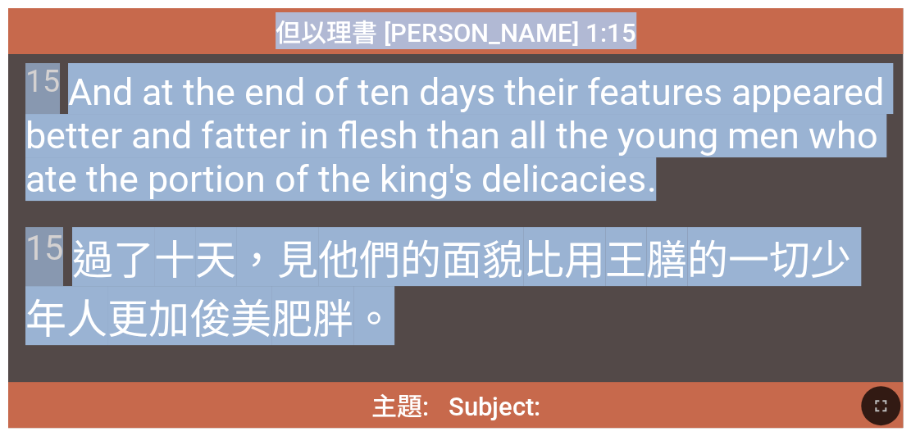
drag, startPoint x: 341, startPoint y: 33, endPoint x: 384, endPoint y: 317, distance: 286.9
click at [384, 317] on div "但以理書 Daniel 1:15 但以理書 Daniel 1:15 15 And at the end of ten days their features …" at bounding box center [455, 218] width 895 height 420
copy div "但以理書 Daniel 1:15 但以理書 Daniel 1:15 15 And at the end of ten days their features …"
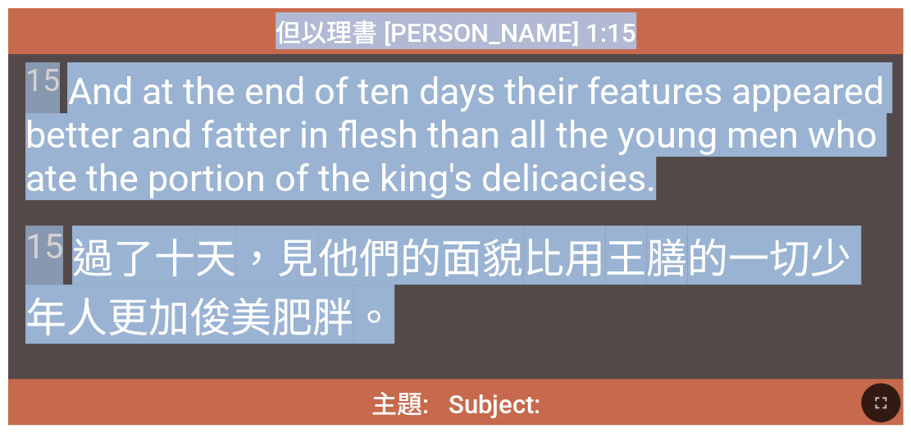
click at [23, 155] on div "15 And at the end of ten days their features appeared better and fatter in fles…" at bounding box center [455, 135] width 895 height 162
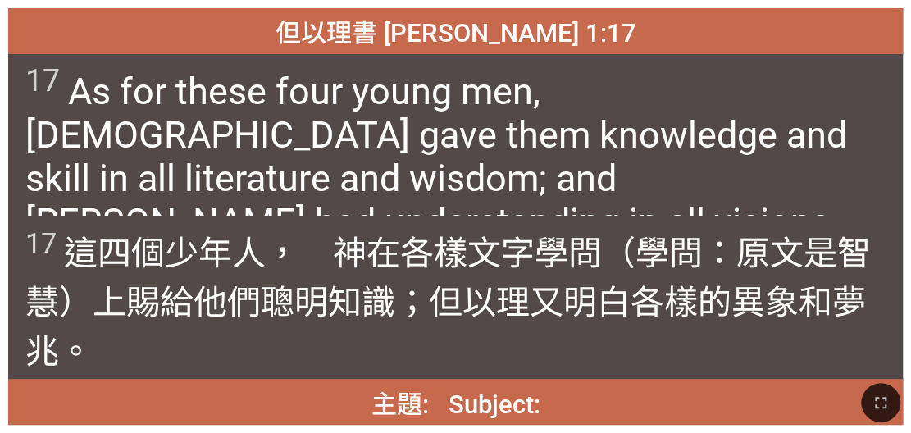
click at [28, 185] on span "17 As for these four young men, God gave them knowledge and skill in all litera…" at bounding box center [455, 174] width 860 height 225
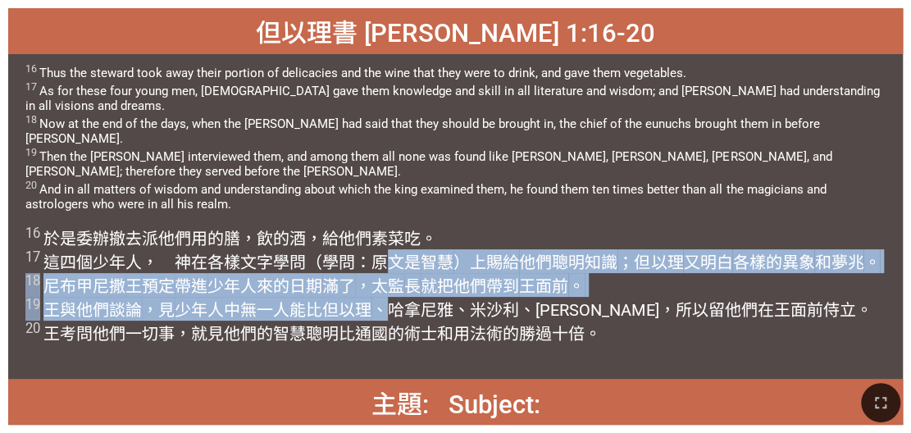
drag, startPoint x: 384, startPoint y: 271, endPoint x: 391, endPoint y: 301, distance: 30.4
click at [391, 301] on wh7919 "（學問：原文是智慧 ）上賜給 他們聰明知識 ；但以理 又明白 各樣的異象 和夢兆 。 18 尼布甲尼撒 王 預定 帶進 少年人來的日期 滿了 ，太監 長 就把…" at bounding box center [452, 298] width 854 height 91
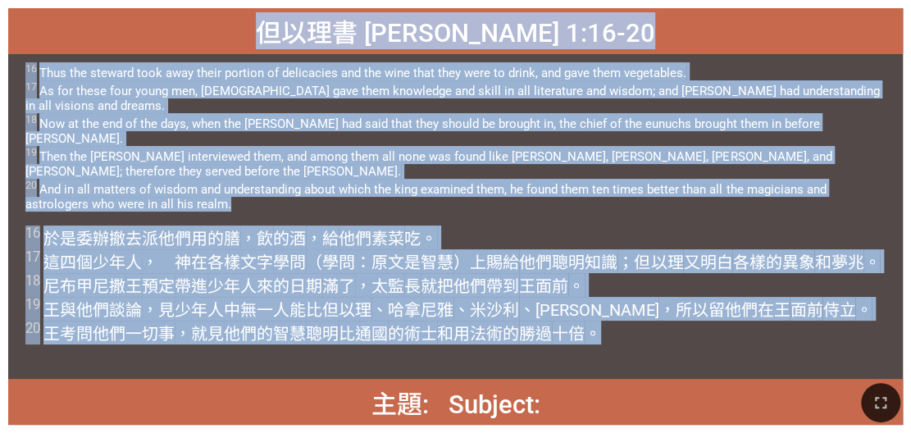
drag, startPoint x: 321, startPoint y: 30, endPoint x: 600, endPoint y: 330, distance: 409.7
click at [436, 330] on div "但以理書 Daniel 1:16-20 但以理書 Daniel 1:16-20 16 Thus the steward took away their por…" at bounding box center [455, 216] width 895 height 417
copy div "但以理書 Daniel 1:16-20 但以理書 Daniel 1:16-20 16 Thus the steward took away their por…"
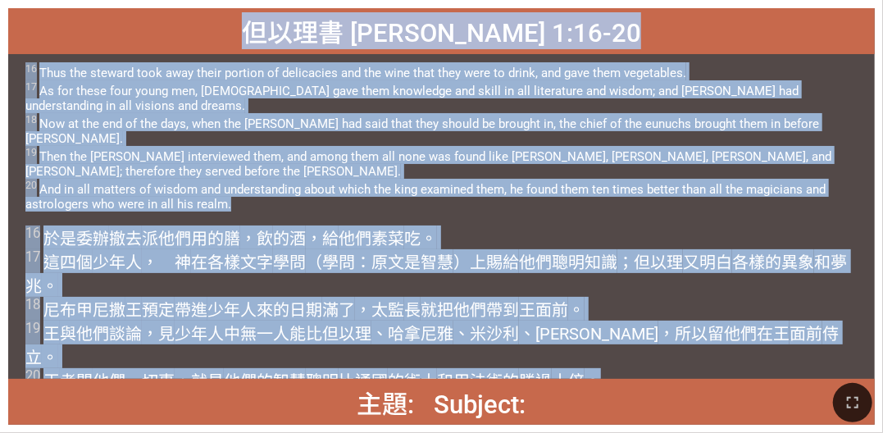
click at [436, 188] on div "16 Thus the steward took away their portion of delicacies and the wine that the…" at bounding box center [441, 135] width 867 height 162
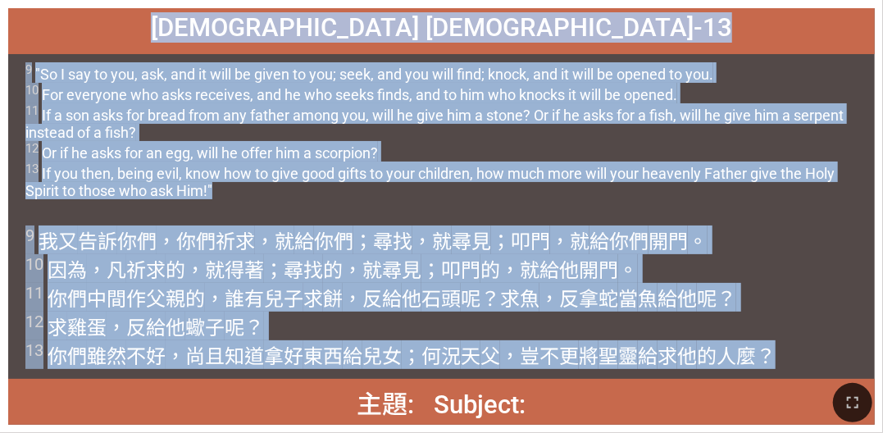
drag, startPoint x: 316, startPoint y: 33, endPoint x: 775, endPoint y: 356, distance: 561.5
click at [436, 349] on div "路加福音 Luke 11:9-13 路加福音 Luke 11:9-13 9 "So I say to you, ask, and it will be giv…" at bounding box center [441, 216] width 867 height 417
copy div "路加福音 Luke 11:9-13 路加福音 Luke 11:9-13 9 "So I say to you, ask, and it will be giv…"
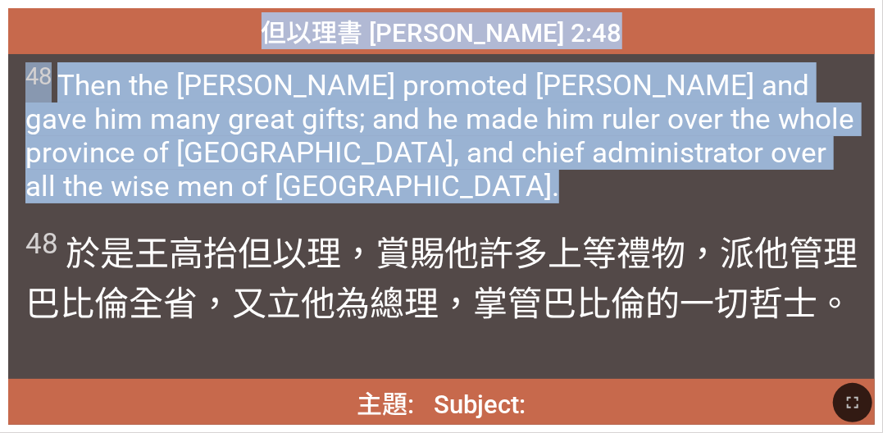
click at [48, 177] on div "48 Then the king promoted Daniel and gave him many great gifts; and he made him…" at bounding box center [441, 135] width 867 height 162
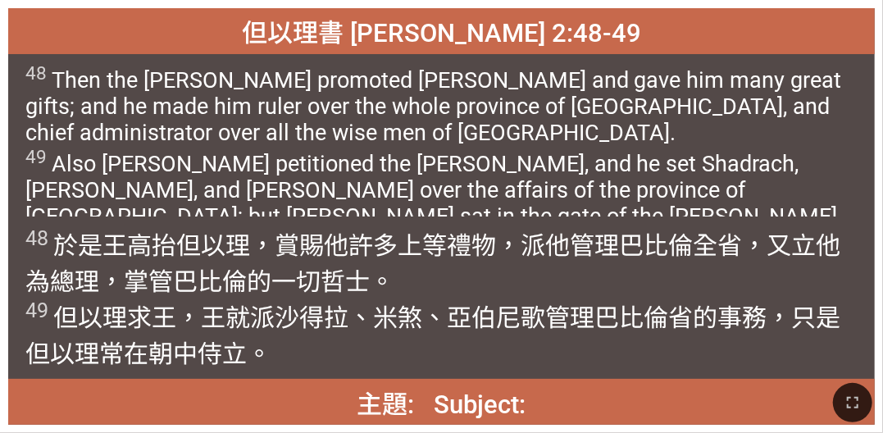
click at [433, 277] on span "48 於是 王 高抬 但以理 ，賞賜 他許多 上等 禮物 ，派他管理 巴比倫 全 省 ，又立他為總理 ，掌管 巴比倫 的一切 哲士 。 49 但以理 求 王 …" at bounding box center [441, 298] width 832 height 144
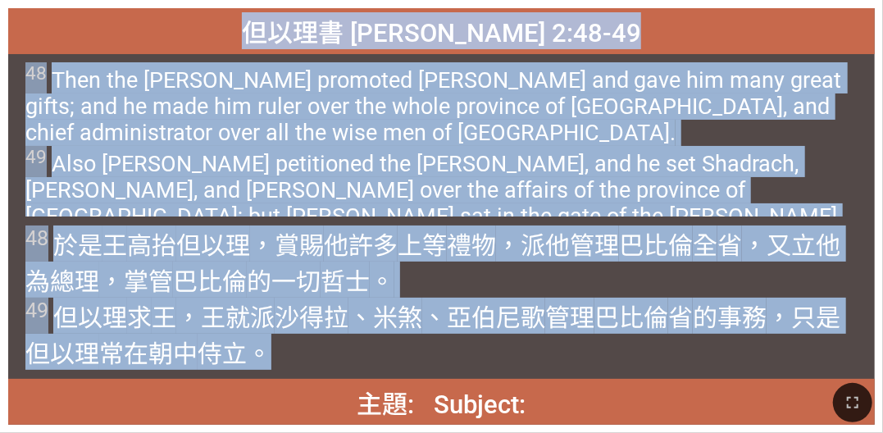
drag, startPoint x: 308, startPoint y: 33, endPoint x: 295, endPoint y: 341, distance: 308.6
click at [295, 341] on div "但以理書 Daniel 2:48-49 但以理書 Daniel 2:48-49 48 Then the king promoted Daniel and ga…" at bounding box center [441, 216] width 867 height 417
copy div "但以理書 Daniel 2:48-49 但以理書 Daniel 2:48-49 48 Then the king promoted Daniel and ga…"
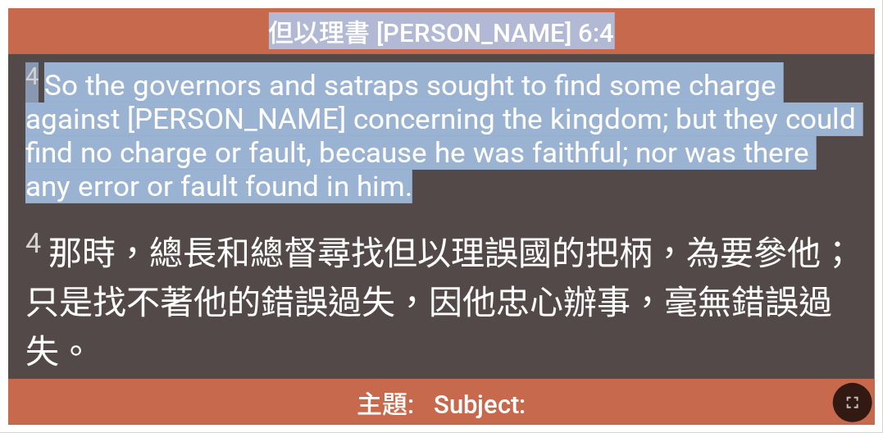
click at [345, 192] on span "4 So the governors and satraps sought to find some charge against Daniel concer…" at bounding box center [441, 132] width 832 height 141
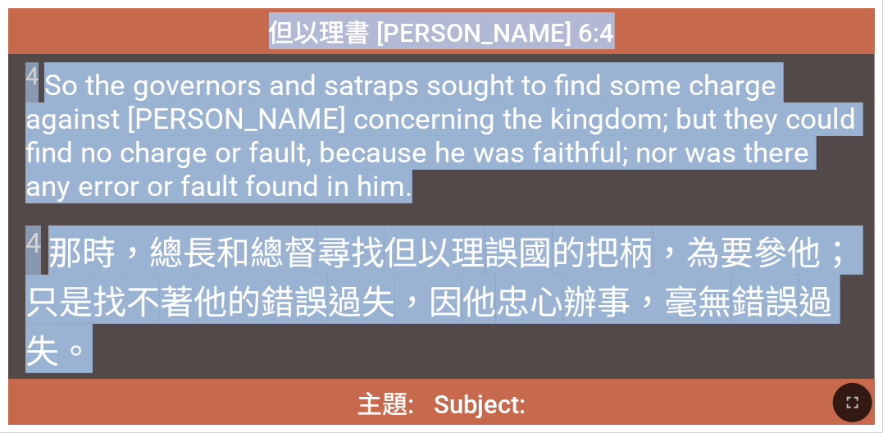
drag, startPoint x: 331, startPoint y: 30, endPoint x: 321, endPoint y: 342, distance: 312.6
click at [321, 342] on div "但以理書 Daniel 6:4 但以理書 Daniel 6:4 4 So the governors and satraps sought to find s…" at bounding box center [441, 216] width 867 height 417
copy div "但以理書 Daniel 6:4 但以理書 Daniel 6:4 4 So the governors and satraps sought to find s…"
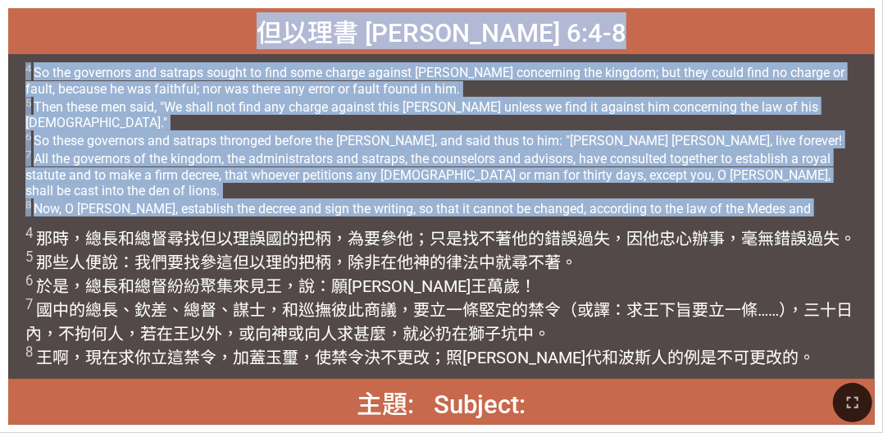
click at [5, 118] on div "但以理書 Daniel 6:4-8 但以理書 Daniel 6:4-8 4 So the governors and satraps sought to fi…" at bounding box center [441, 216] width 883 height 433
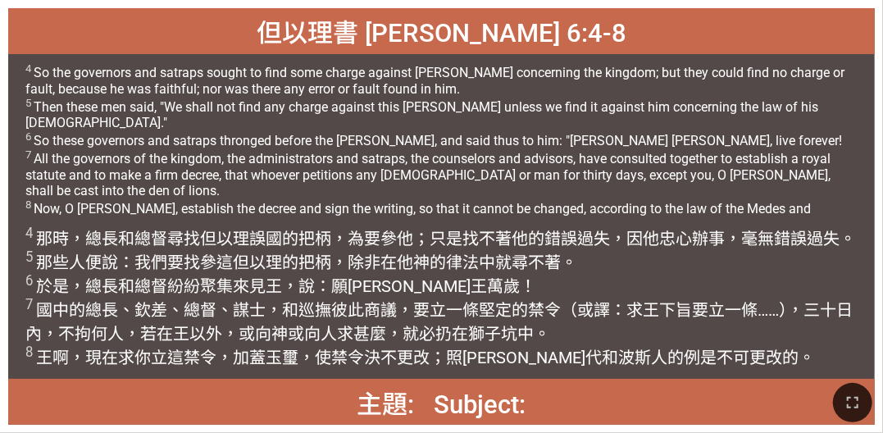
click at [327, 200] on span "4 So the governors and satraps sought to find some charge against Daniel concer…" at bounding box center [441, 147] width 832 height 170
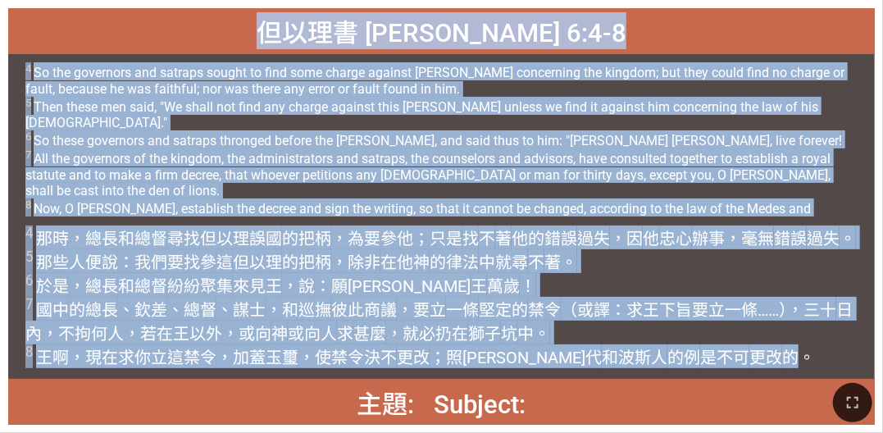
drag, startPoint x: 321, startPoint y: 34, endPoint x: 700, endPoint y: 366, distance: 503.3
click at [436, 349] on div "但以理書 Daniel 6:4-8 但以理書 Daniel 6:4-8 4 So the governors and satraps sought to fi…" at bounding box center [441, 216] width 867 height 417
copy div "但以理書 Daniel 6:4-8 但以理書 Daniel 6:4-8 4 So the governors and satraps sought to fi…"
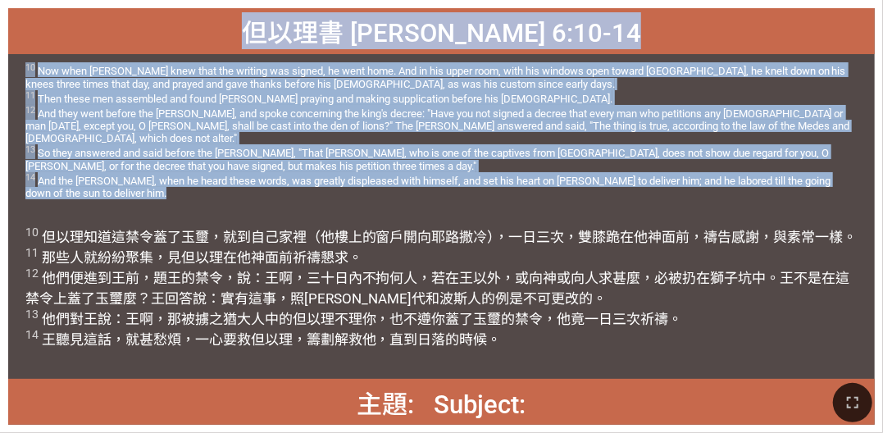
click at [33, 154] on span "10 Now when Daniel knew that the writing was signed, he went home. And in his u…" at bounding box center [441, 130] width 832 height 137
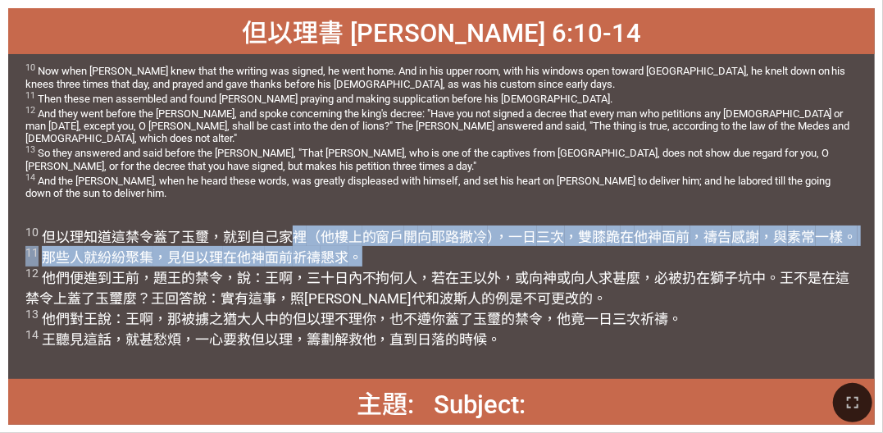
drag, startPoint x: 298, startPoint y: 237, endPoint x: 405, endPoint y: 253, distance: 107.9
click at [405, 253] on span "10 但以理 知道 這禁令 蓋了玉璽 ，就到 自己家裡 （他樓上 的窗戶 開 向 耶路撒冷 ），一日 三次 ，雙膝 跪 在 他神 面前 ，禱告 感謝 ，與 素…" at bounding box center [441, 287] width 832 height 123
drag, startPoint x: 405, startPoint y: 253, endPoint x: 352, endPoint y: 262, distance: 54.1
click at [352, 262] on wh2604 "。 12 他們便進到 王前 ，題王 的禁令 ，說 ：王啊，三十 日 內 不拘何 人 ，若在王 以外 ，或向 神 或向人 求 甚麼，必被扔在 獅子 坑中 。王不…" at bounding box center [437, 298] width 825 height 98
drag, startPoint x: 316, startPoint y: 235, endPoint x: 408, endPoint y: 253, distance: 94.3
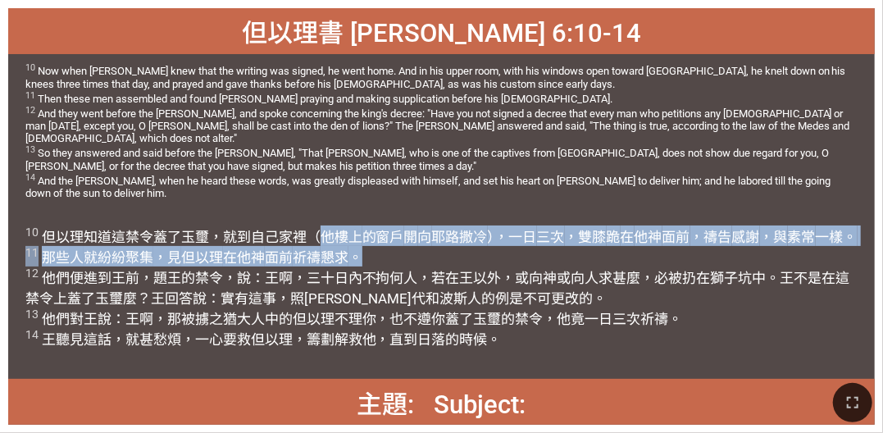
click at [408, 253] on span "10 但以理 知道 這禁令 蓋了玉璽 ，就到 自己家裡 （他樓上 的窗戶 開 向 耶路撒冷 ），一日 三次 ，雙膝 跪 在 他神 面前 ，禱告 感謝 ，與 素…" at bounding box center [441, 287] width 832 height 123
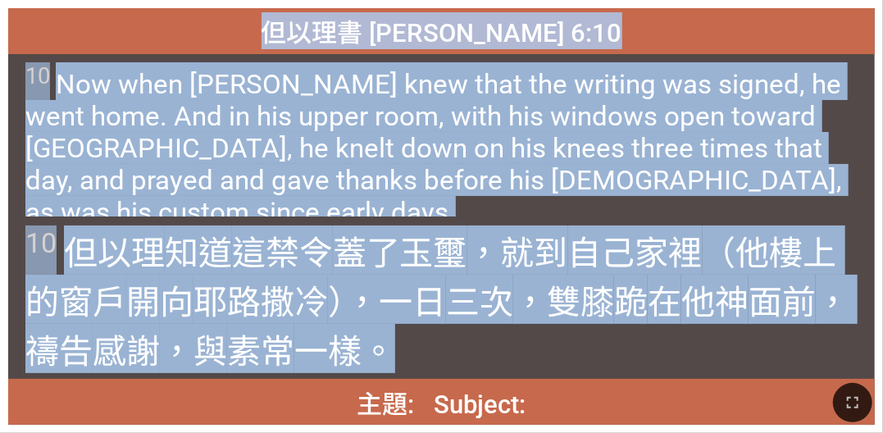
drag, startPoint x: 328, startPoint y: 27, endPoint x: 383, endPoint y: 354, distance: 331.8
click at [383, 349] on div "但以理書 Daniel 6:10 但以理書 Daniel 6:10 10 Now when Daniel knew that the writing was …" at bounding box center [441, 216] width 867 height 417
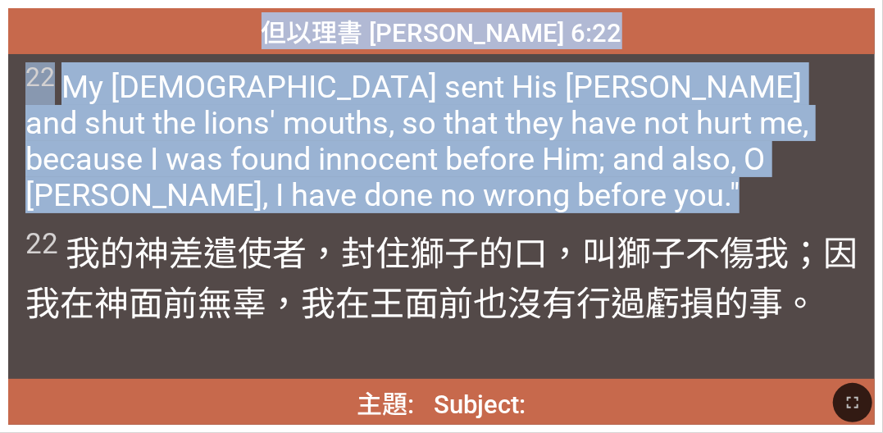
click at [35, 216] on div "22 我的神 差遣 使者 ，封住 獅子 的口 ，叫獅子不 傷 我；因 我在神面前 無 辜 ，我在王 面前 也 沒有 行過 虧損的事 。" at bounding box center [441, 297] width 867 height 162
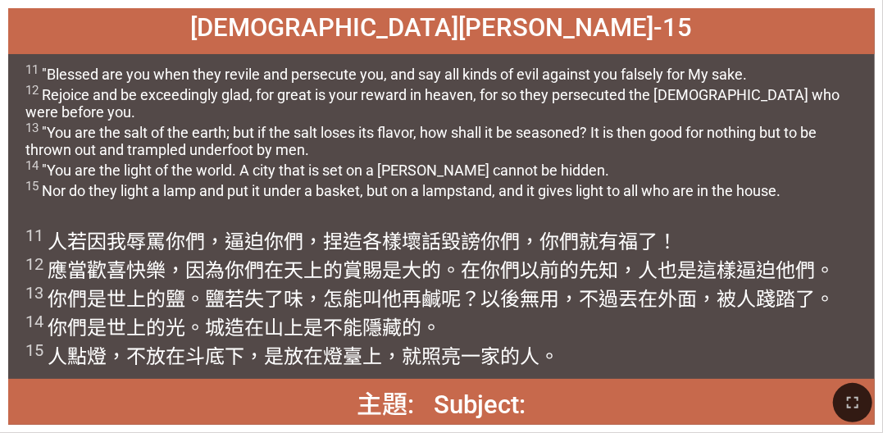
click at [97, 167] on span "11 "Blessed are you when they revile and persecute you, and say all kinds of ev…" at bounding box center [441, 130] width 832 height 137
click at [97, 194] on span "11 "Blessed are you when they revile and persecute you, and say all kinds of ev…" at bounding box center [441, 130] width 832 height 137
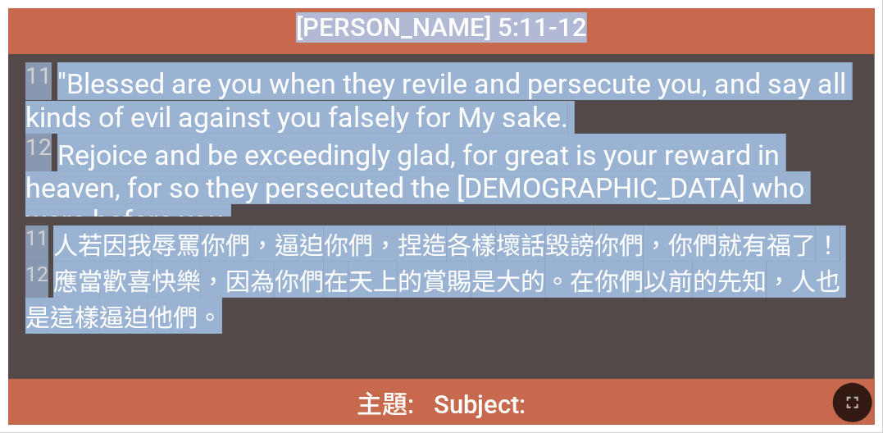
drag, startPoint x: 298, startPoint y: 25, endPoint x: 261, endPoint y: 303, distance: 280.4
click at [261, 303] on div "馬太福音 Matthew 5:11-12 馬太福音 Matthew 5:11-12 11 "Blessed are you when they revile …" at bounding box center [441, 216] width 867 height 417
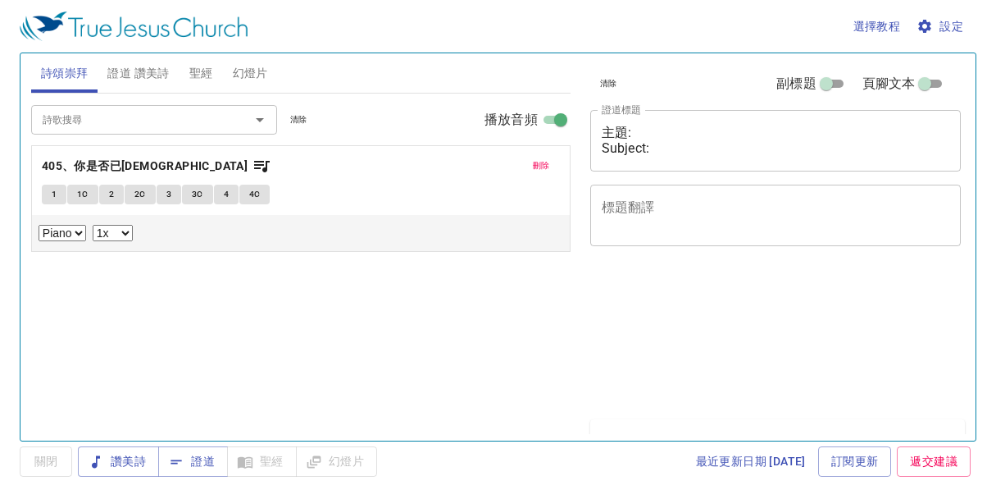
select select "1"
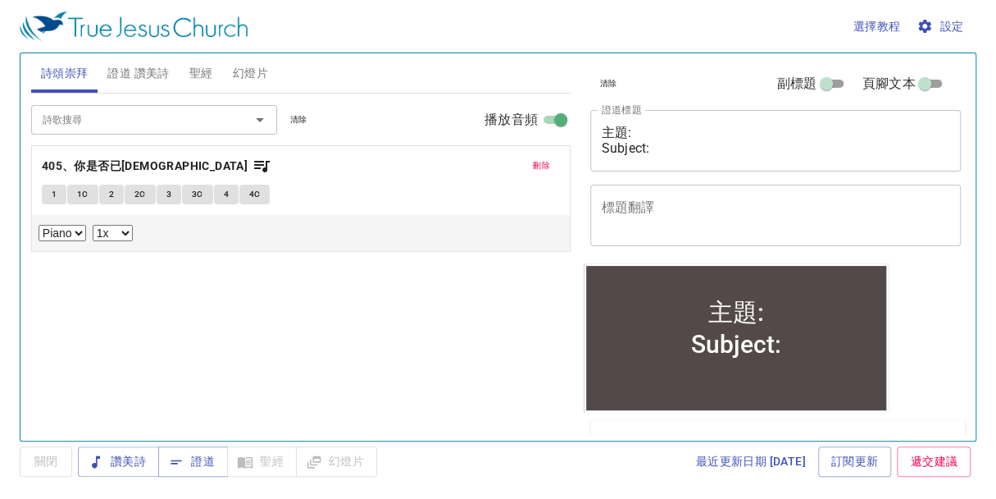
click at [199, 75] on span "聖經" at bounding box center [201, 73] width 24 height 21
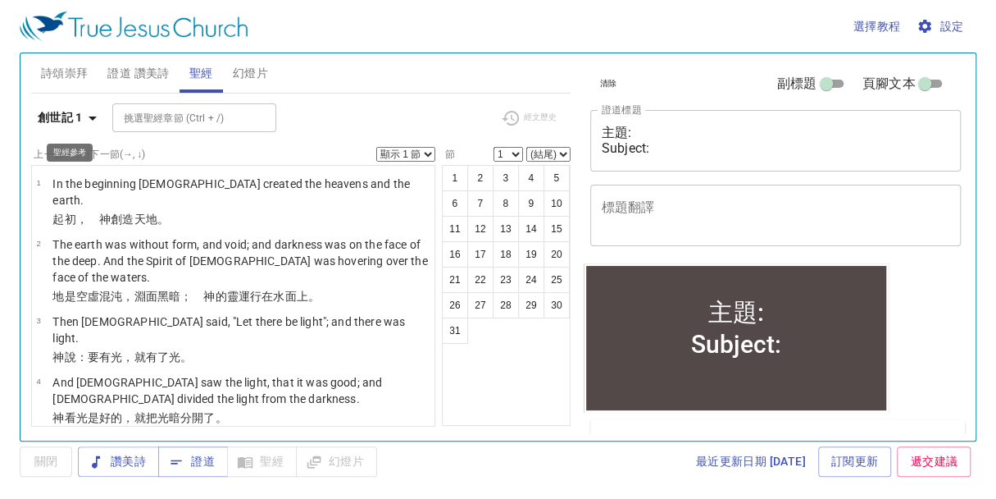
click at [89, 116] on icon "button" at bounding box center [93, 118] width 8 height 4
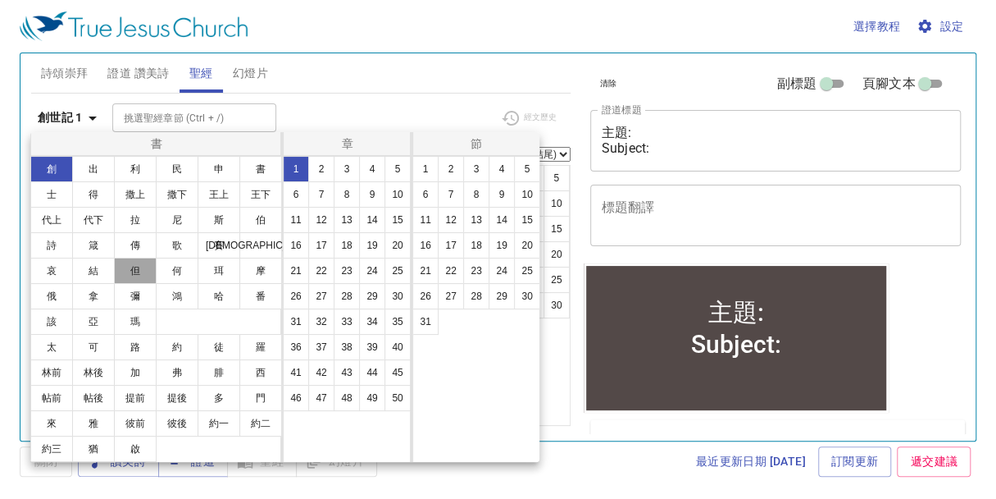
click at [139, 267] on button "但" at bounding box center [135, 270] width 43 height 26
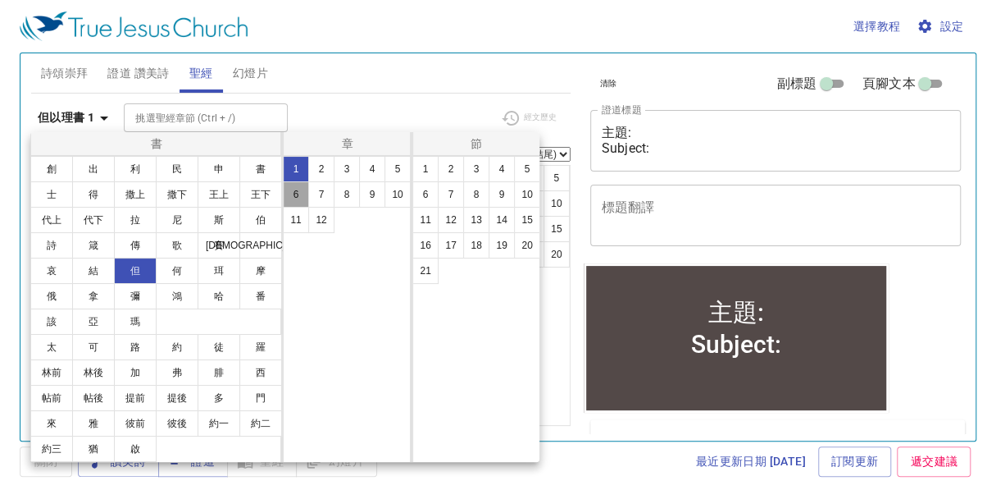
click at [294, 196] on button "6" at bounding box center [296, 194] width 26 height 26
click at [448, 211] on button "12" at bounding box center [451, 220] width 26 height 26
select select "12"
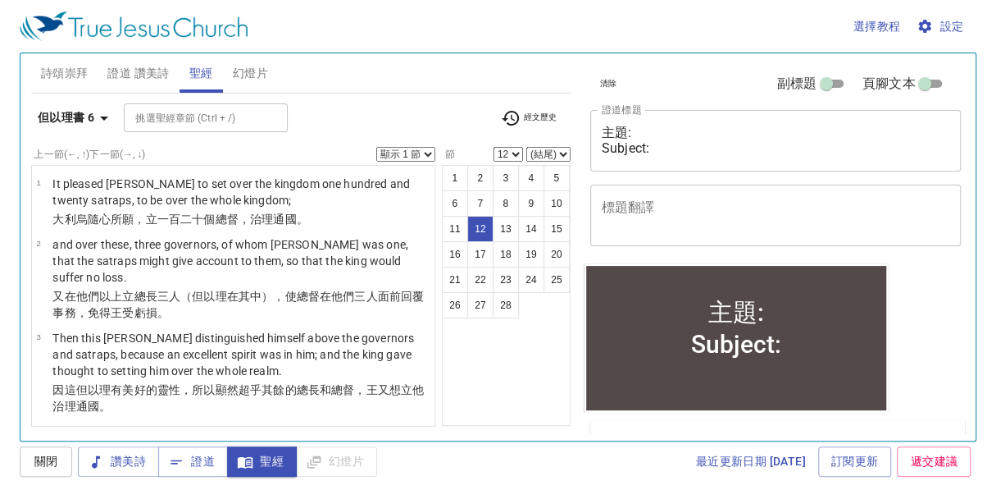
scroll to position [877, 0]
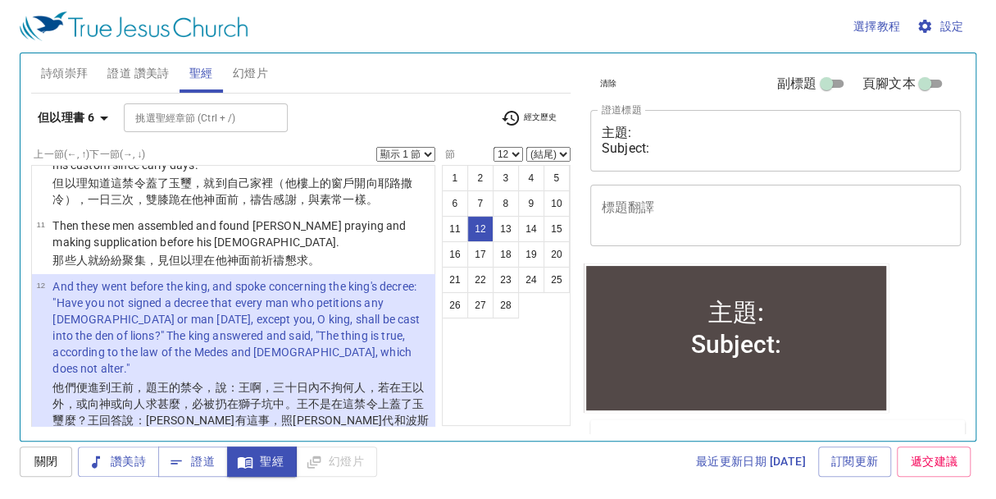
click at [431, 153] on select "顯示 1 節 顯示 2 節 顯示 3 節 顯示 4 節 顯示 5 節" at bounding box center [405, 154] width 59 height 15
select select "5"
click at [376, 147] on select "顯示 1 節 顯示 2 節 顯示 3 節 顯示 4 節 顯示 5 節" at bounding box center [405, 154] width 59 height 15
click at [485, 257] on button "17" at bounding box center [480, 254] width 26 height 26
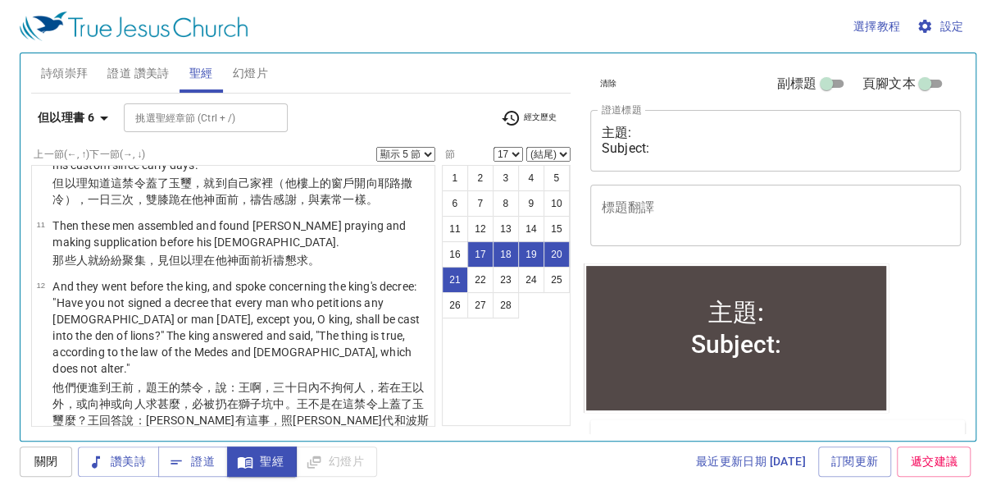
scroll to position [1386, 0]
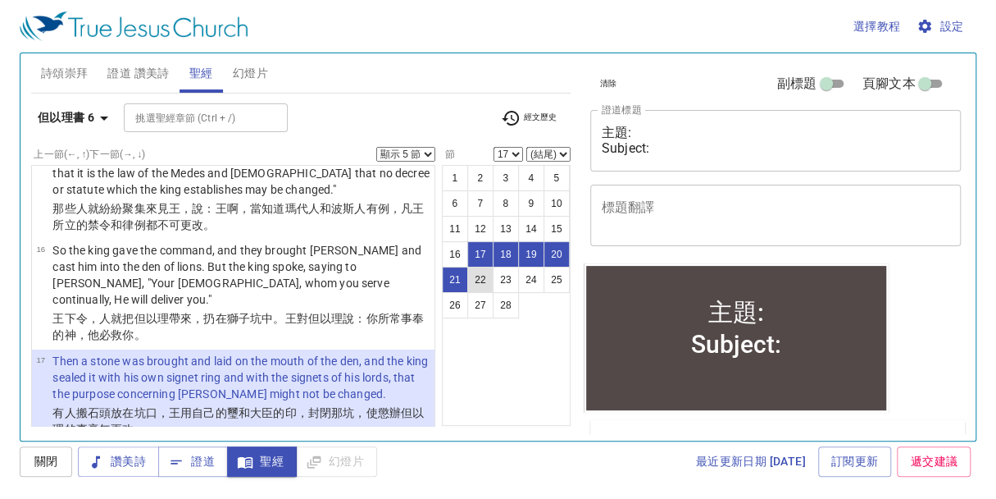
click at [483, 280] on button "22" at bounding box center [480, 280] width 26 height 26
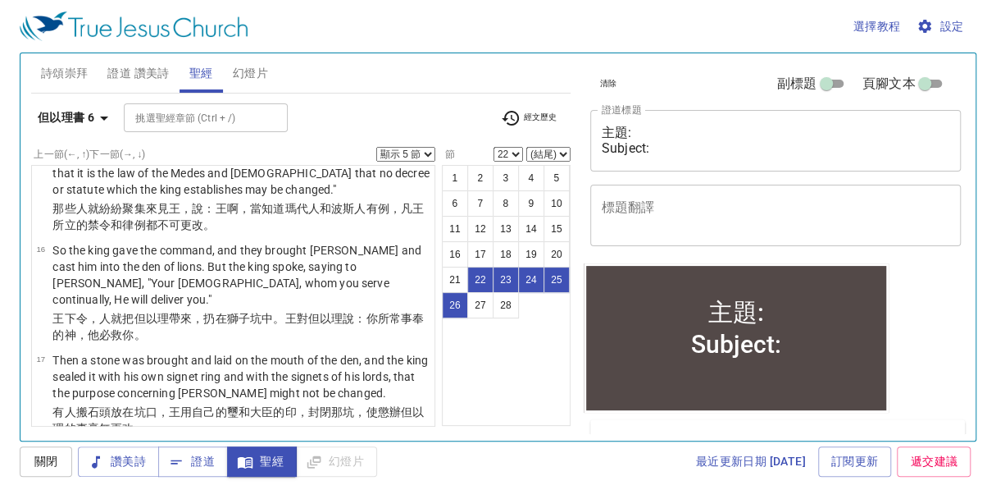
scroll to position [1755, 0]
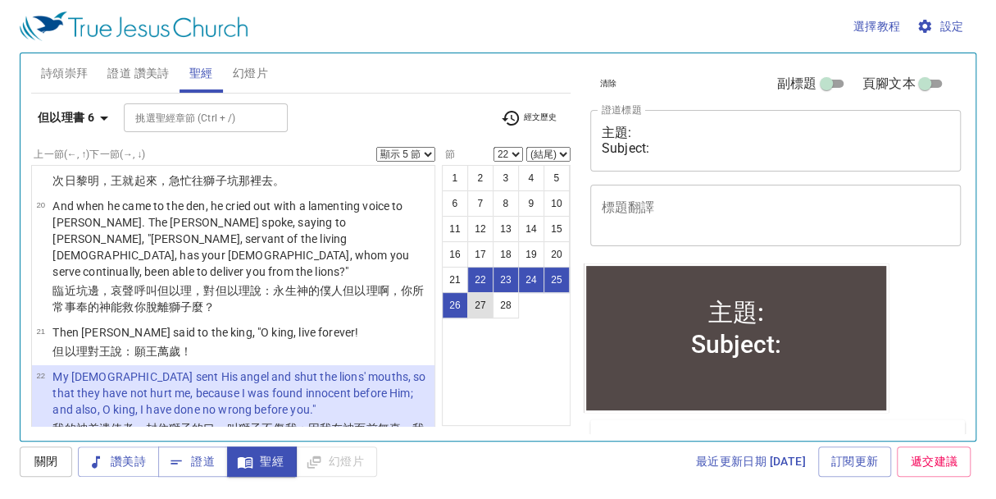
click at [477, 303] on button "27" at bounding box center [480, 305] width 26 height 26
select select "27"
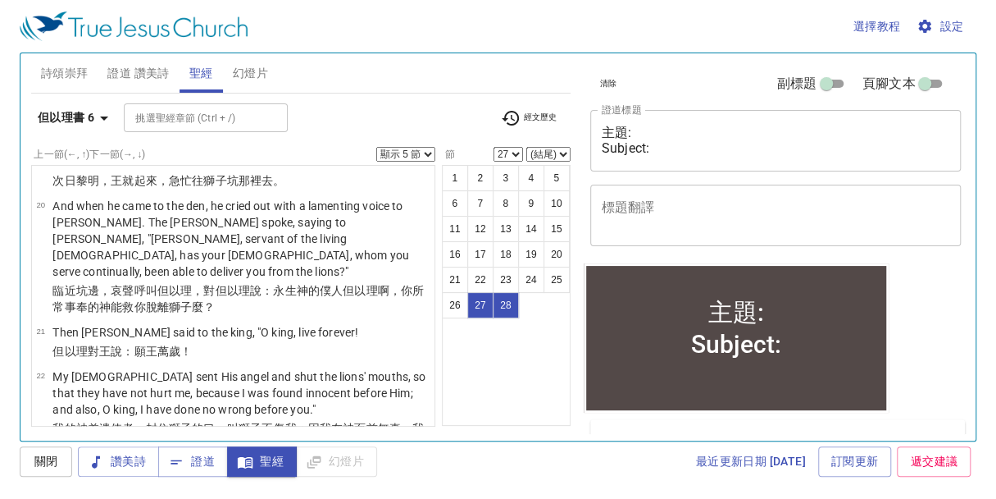
scroll to position [2272, 0]
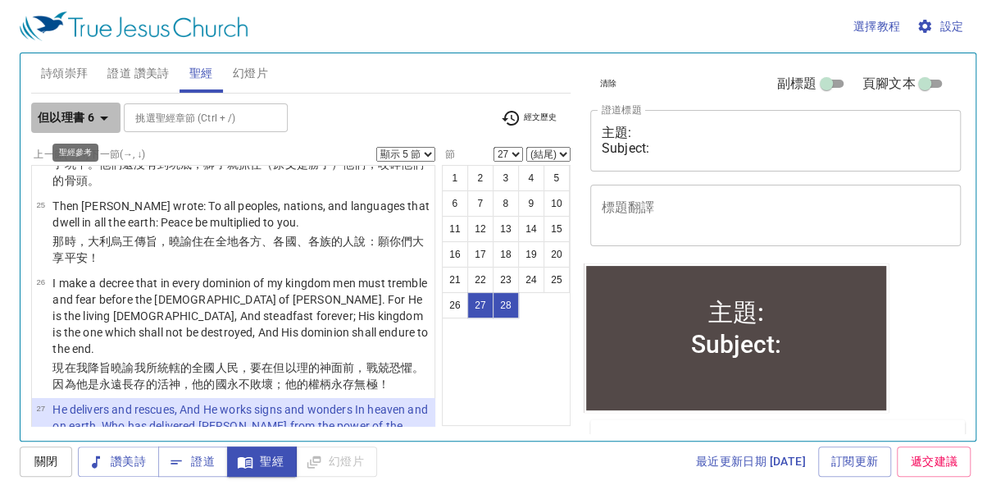
click at [103, 117] on icon "button" at bounding box center [104, 118] width 8 height 4
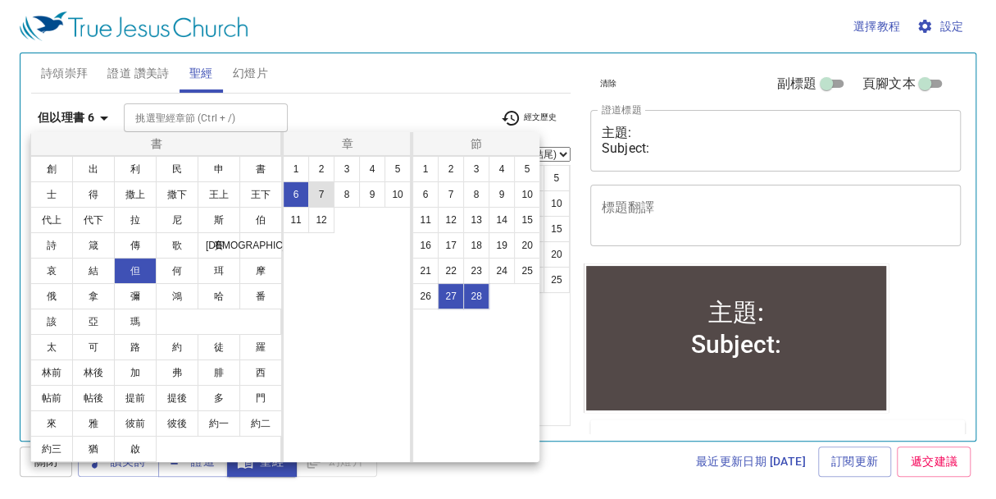
click at [328, 197] on button "7" at bounding box center [321, 194] width 26 height 26
select select "1"
click at [430, 162] on button "1" at bounding box center [425, 169] width 26 height 26
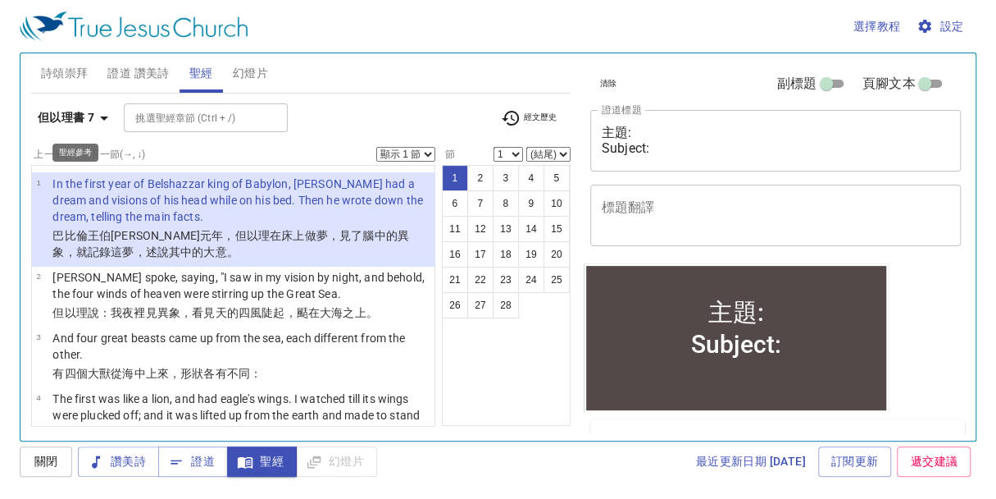
click at [106, 118] on icon "button" at bounding box center [104, 118] width 20 height 20
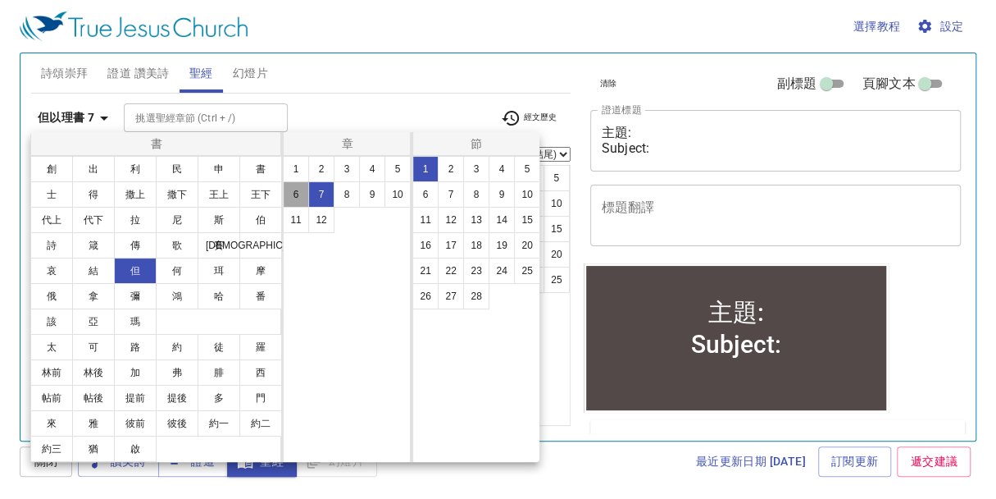
click at [290, 195] on button "6" at bounding box center [296, 194] width 26 height 26
click at [440, 294] on button "27" at bounding box center [451, 296] width 26 height 26
select select "27"
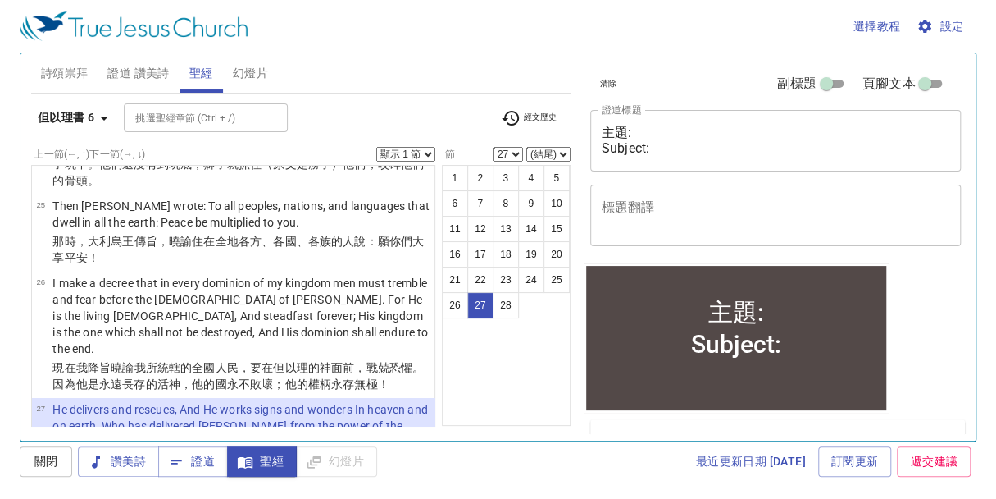
click at [426, 152] on select "顯示 1 節 顯示 2 節 顯示 3 節 顯示 4 節 顯示 5 節" at bounding box center [405, 154] width 59 height 15
select select "5"
click at [376, 147] on select "顯示 1 節 顯示 2 節 顯示 3 節 顯示 4 節 顯示 5 節" at bounding box center [405, 154] width 59 height 15
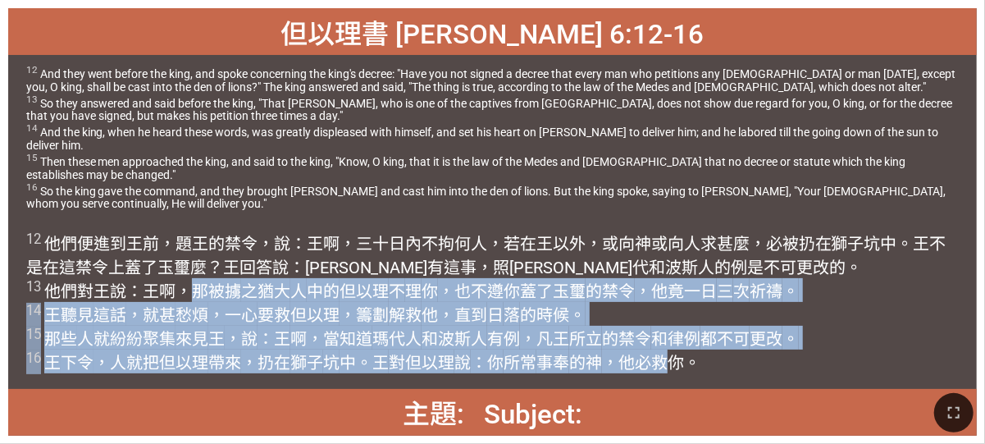
drag, startPoint x: 198, startPoint y: 294, endPoint x: 663, endPoint y: 366, distance: 469.7
click at [436, 349] on wh4430 "啊，那被擄 之猶大 人 中的 但以理 不 理 你 ，也不遵你蓋了玉璽 的禁令 ，他竟一日 三 次 祈禱 。 14 王 聽見 這話 ，就甚 愁煩 ，一心 要救 …" at bounding box center [412, 326] width 772 height 91
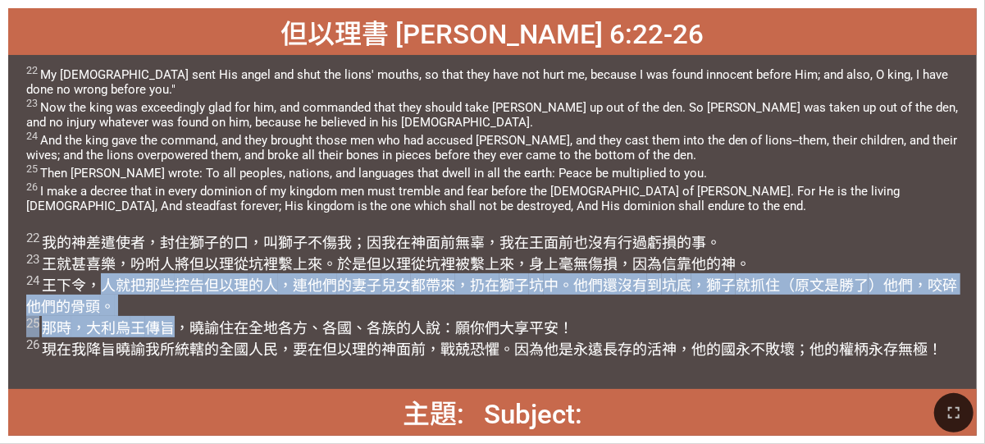
drag, startPoint x: 107, startPoint y: 287, endPoint x: 183, endPoint y: 321, distance: 82.9
click at [183, 321] on wh560 "，人就把那些 控告 但以理 的人 ，連他們 的妻子 兒女 都帶來 ，扔在 獅子 坑 中。他們還沒有 到 坑 底 ，獅子 就抓住（原文是勝了 ）他們，咬碎 他們…" at bounding box center [492, 316] width 932 height 81
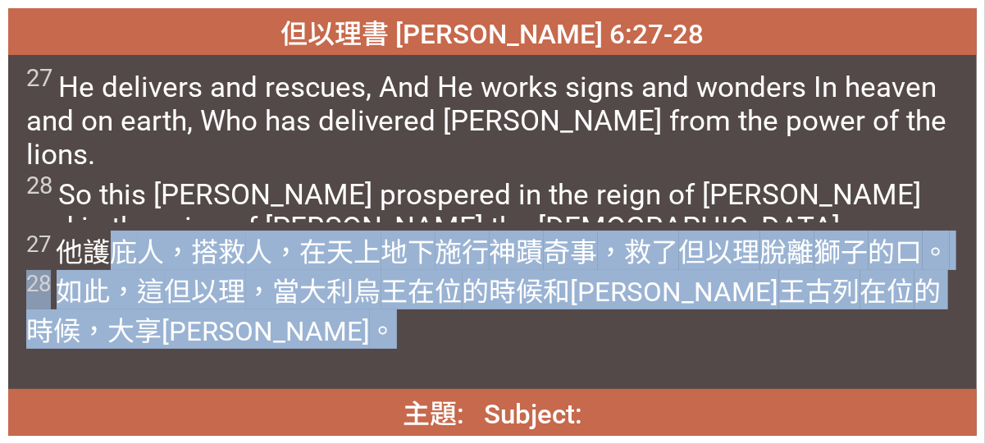
drag, startPoint x: 110, startPoint y: 253, endPoint x: 148, endPoint y: 334, distance: 89.5
click at [148, 334] on span "27 他護庇 人，搭救 人，在天上 地下 施行 神蹟 奇事 ，救了 但以理 脫離 獅子 的口 。 28 如此，這 但以理 ，當大利烏 王在位 的時候和波斯 王…" at bounding box center [492, 289] width 933 height 118
drag, startPoint x: 70, startPoint y: 249, endPoint x: 231, endPoint y: 314, distance: 174.1
click at [231, 314] on span "27 他護庇 人，搭救 人，在天上 地下 施行 神蹟 奇事 ，救了 但以理 脫離 獅子 的口 。 28 如此，這 但以理 ，當大利烏 王在位 的時候和波斯 王…" at bounding box center [492, 289] width 933 height 118
drag, startPoint x: 231, startPoint y: 314, endPoint x: 190, endPoint y: 313, distance: 41.0
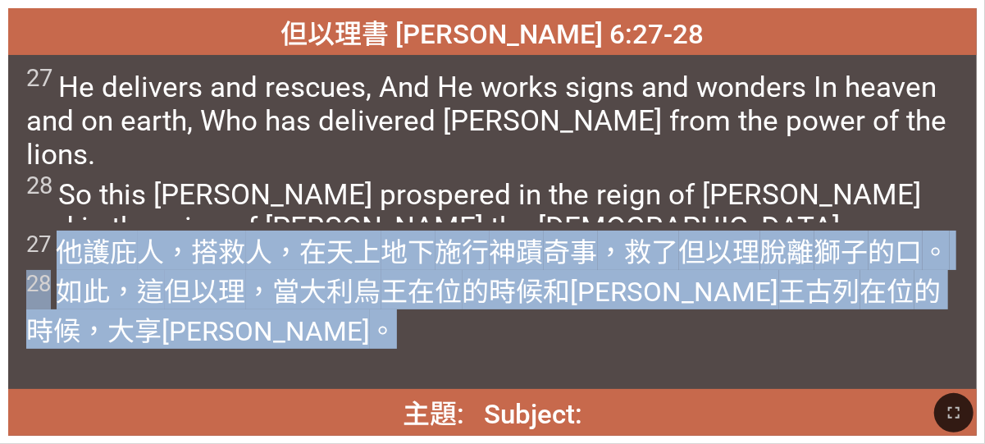
click at [213, 313] on span "27 他護庇 人，搭救 人，在天上 地下 施行 神蹟 奇事 ，救了 但以理 脫離 獅子 的口 。 28 如此，這 但以理 ，當大利烏 王在位 的時候和波斯 王…" at bounding box center [492, 289] width 933 height 118
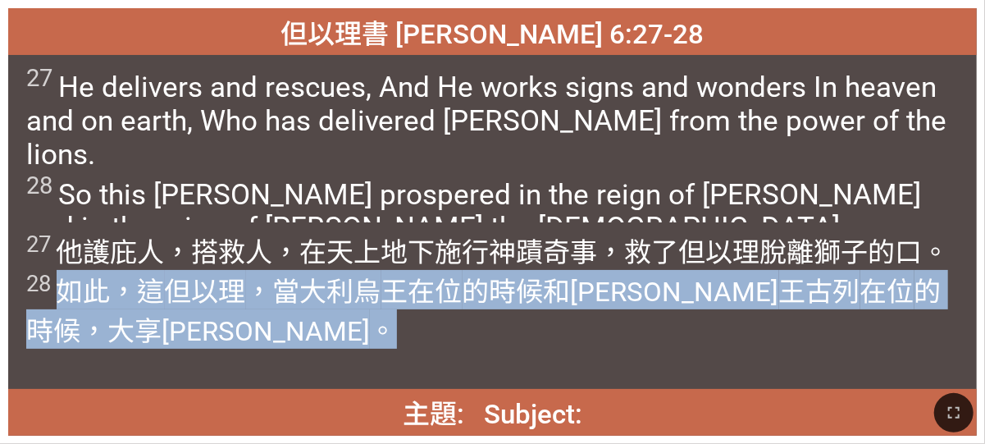
drag, startPoint x: 61, startPoint y: 293, endPoint x: 79, endPoint y: 317, distance: 29.9
click at [79, 317] on wh3028 "。 28 如此，這 但以理 ，當大利烏 王在位 的時候和波斯 王古列 在位 的時候，大享亨通 。" at bounding box center [487, 291] width 923 height 111
copy wh3028 "如此，這 但以理 ，當大利烏 王在位 的時候和波斯 王古列 在位 的時候，大享亨通 。"
